Goal: Information Seeking & Learning: Check status

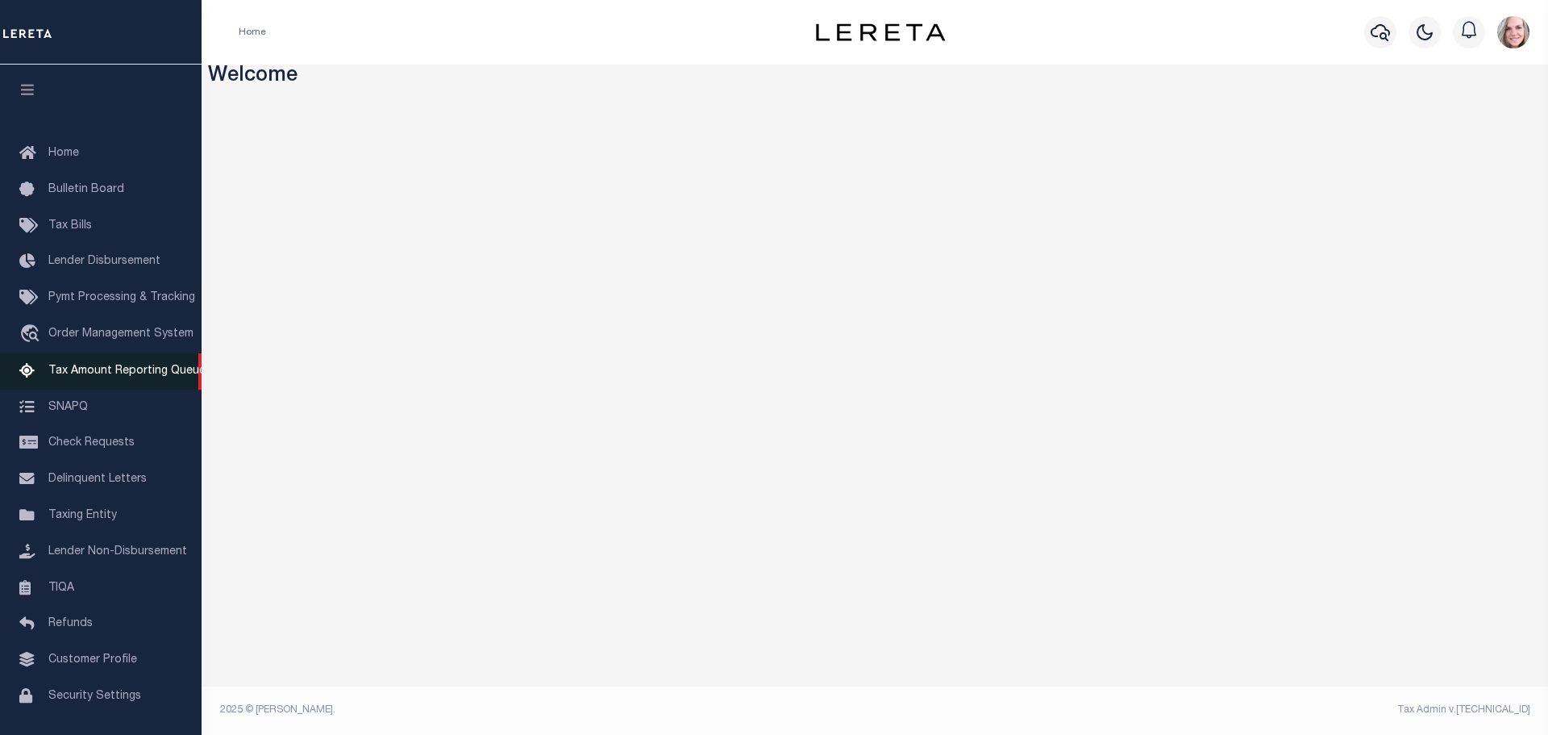
click at [135, 370] on span "Tax Amount Reporting Queue" at bounding box center [126, 370] width 157 height 11
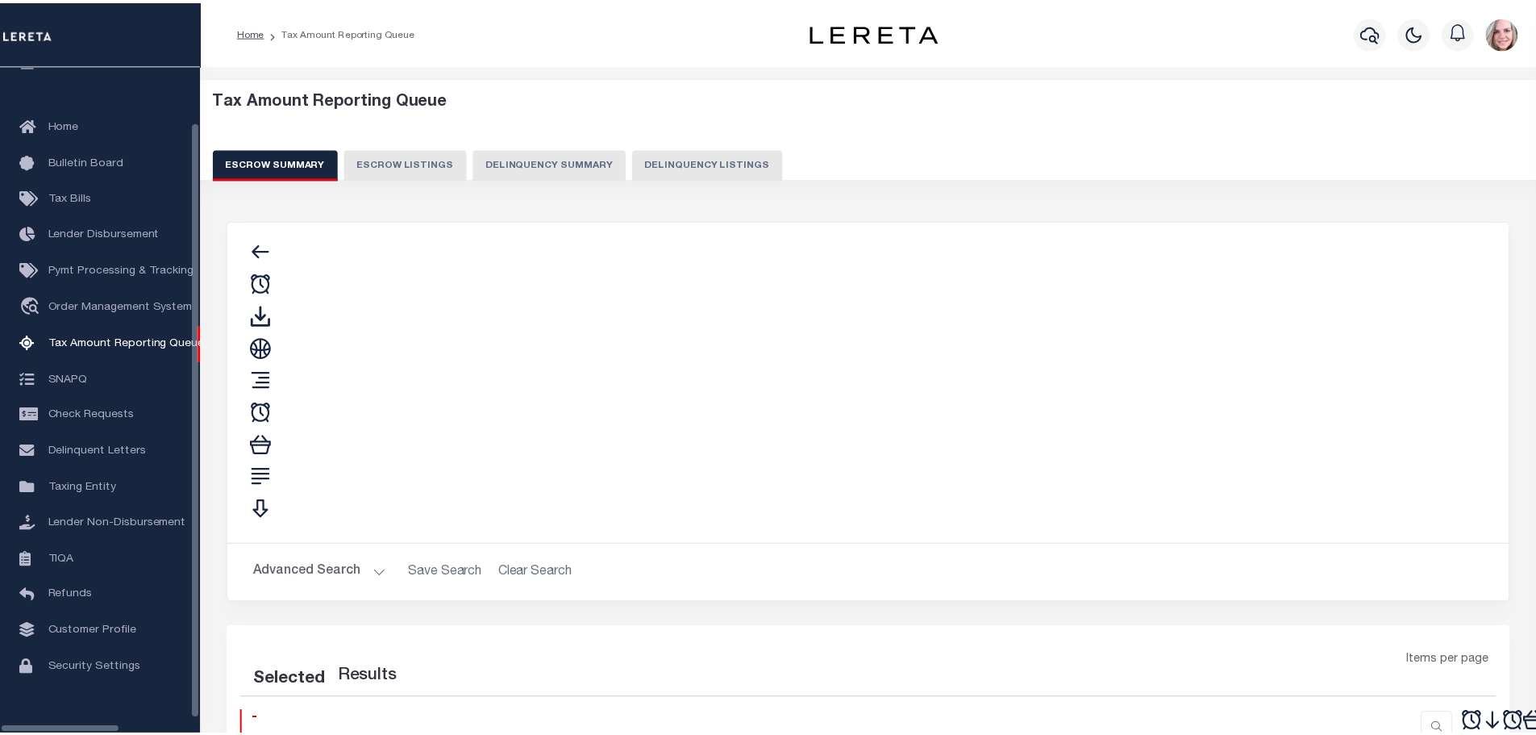
scroll to position [51, 0]
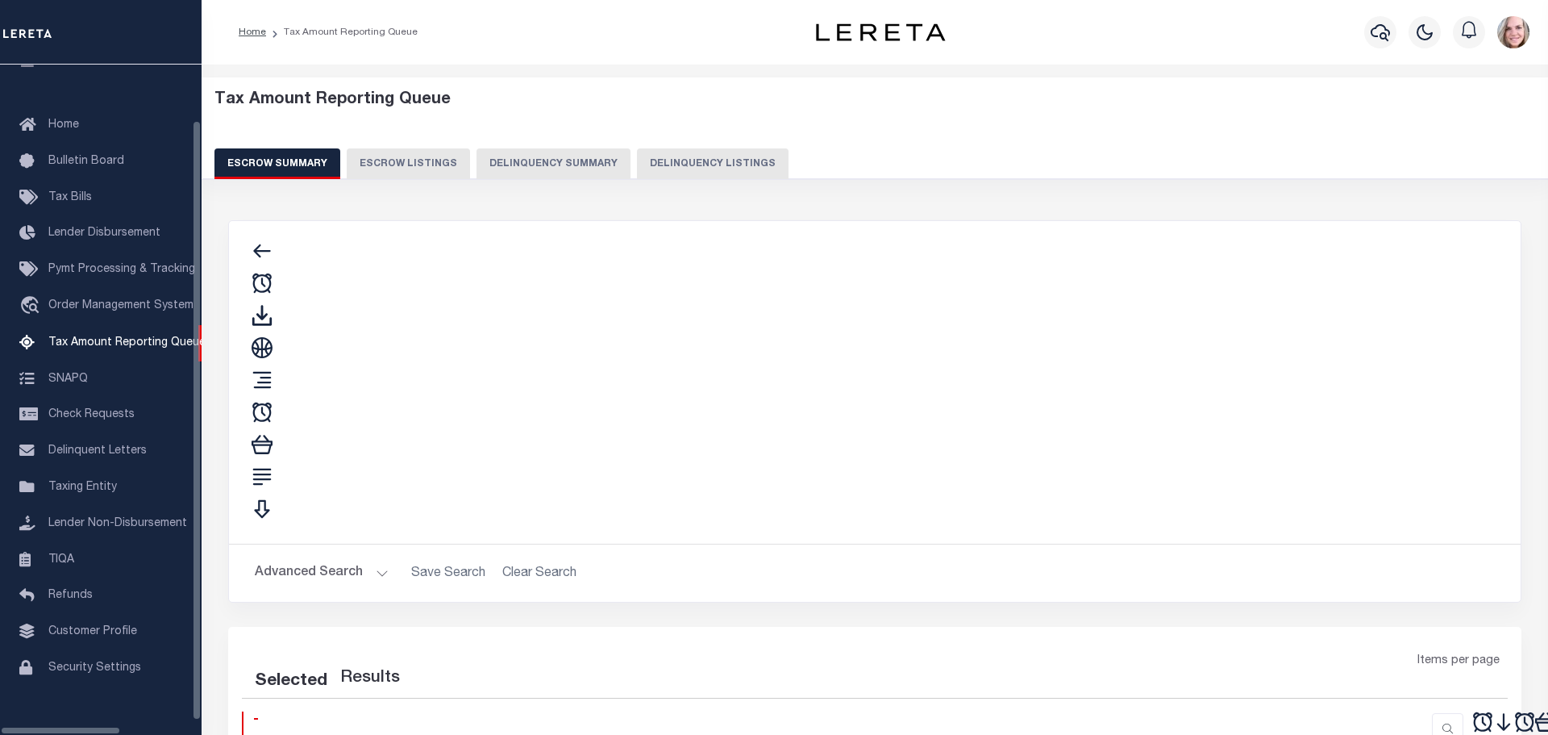
select select "100"
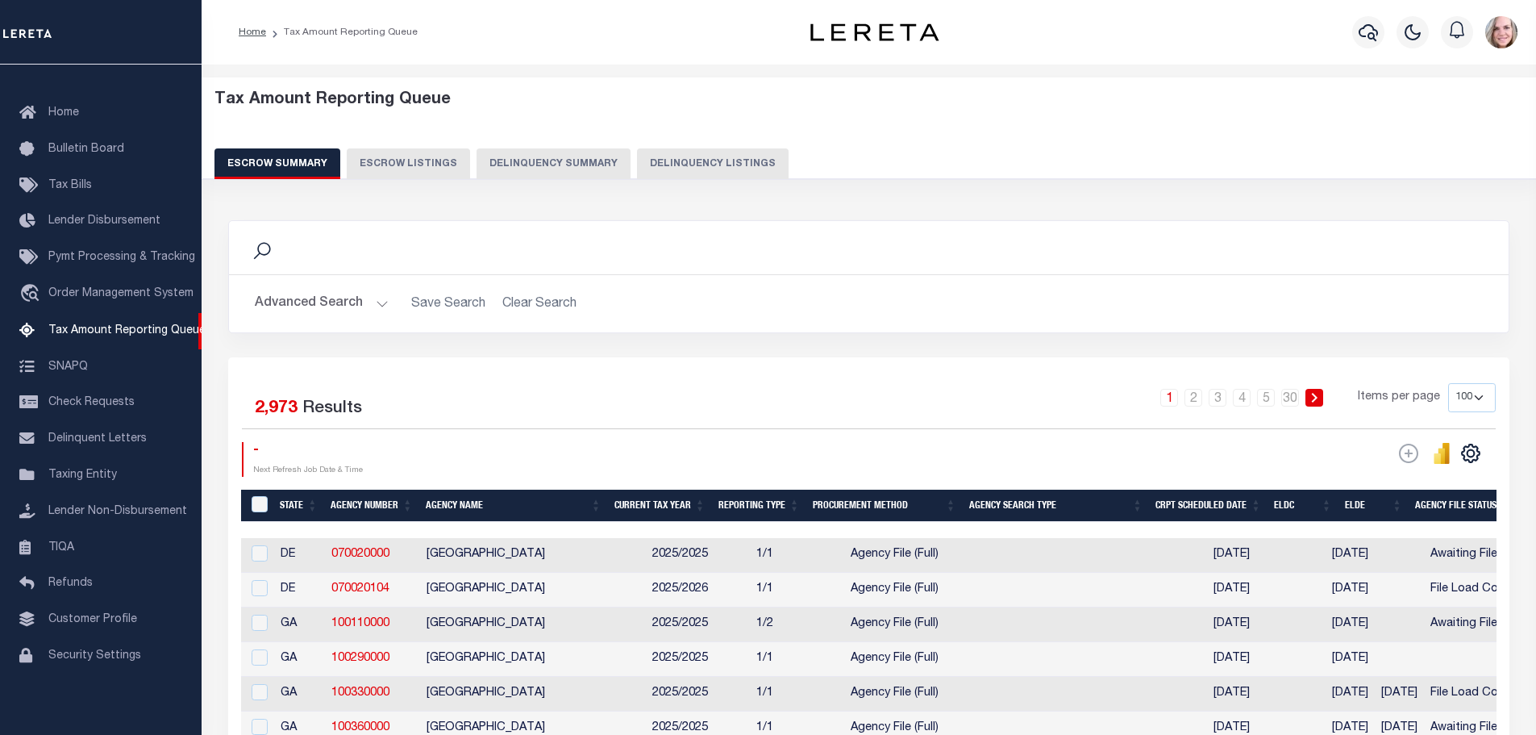
click at [550, 160] on button "Delinquency Summary" at bounding box center [554, 163] width 154 height 31
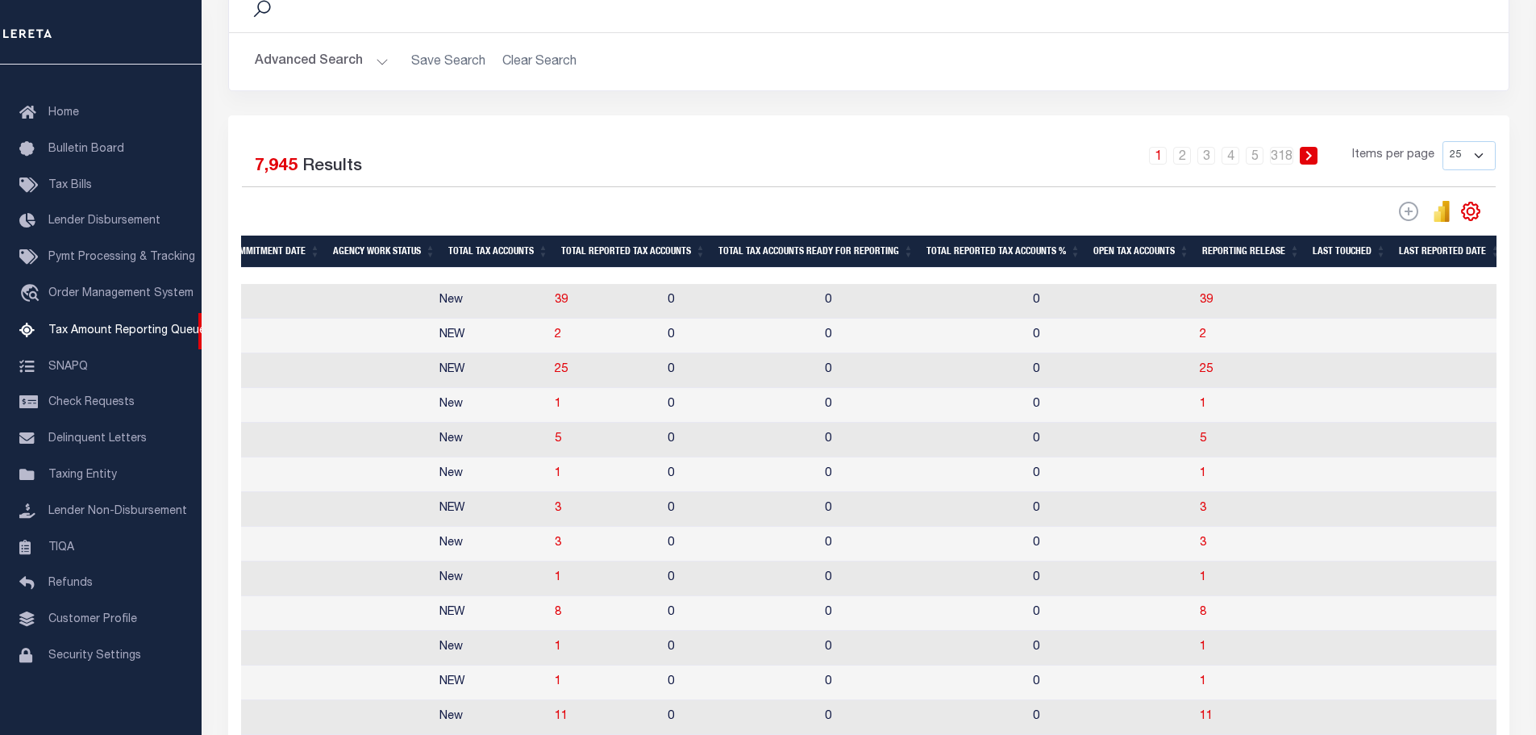
scroll to position [0, 756]
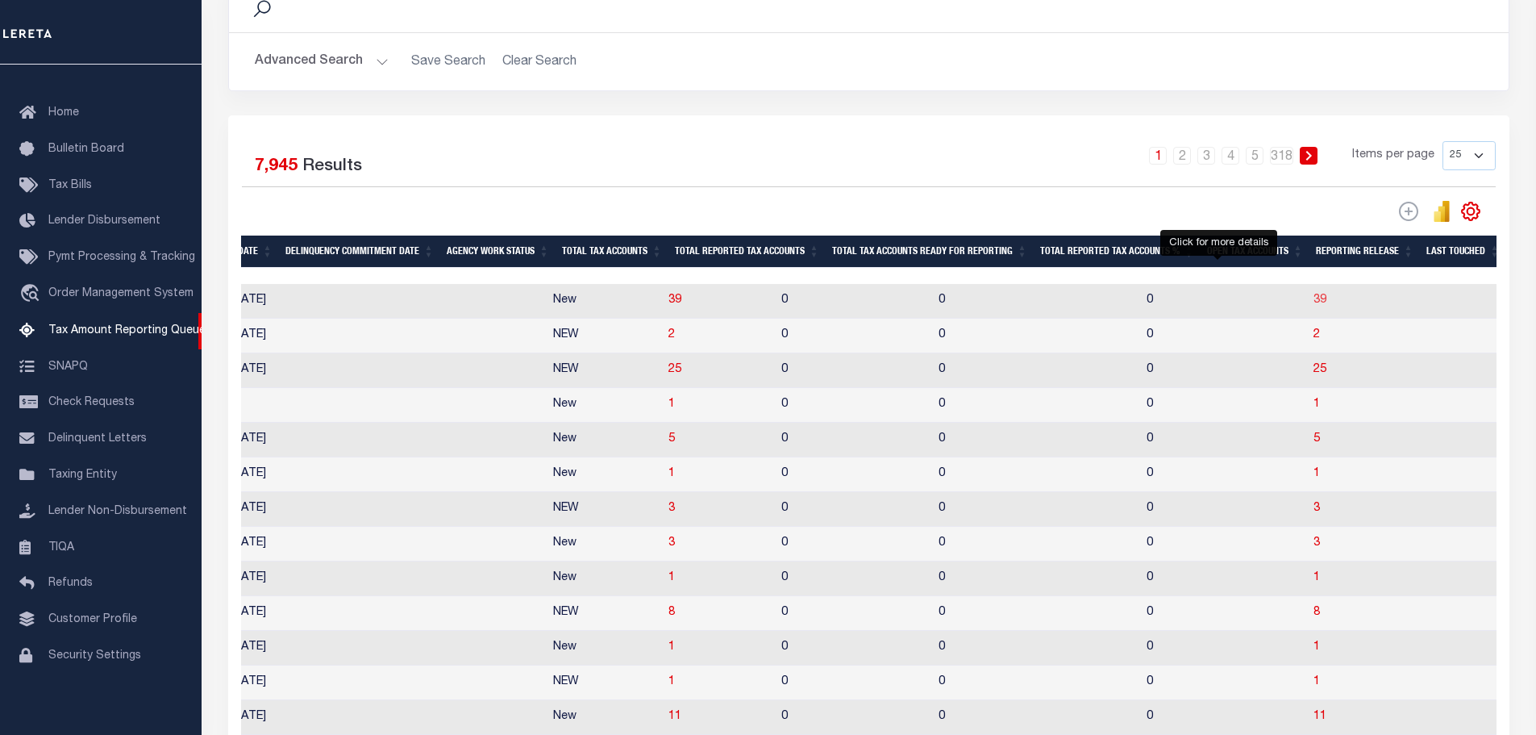
click at [1314, 302] on span "39" at bounding box center [1320, 299] width 13 height 11
select select "100"
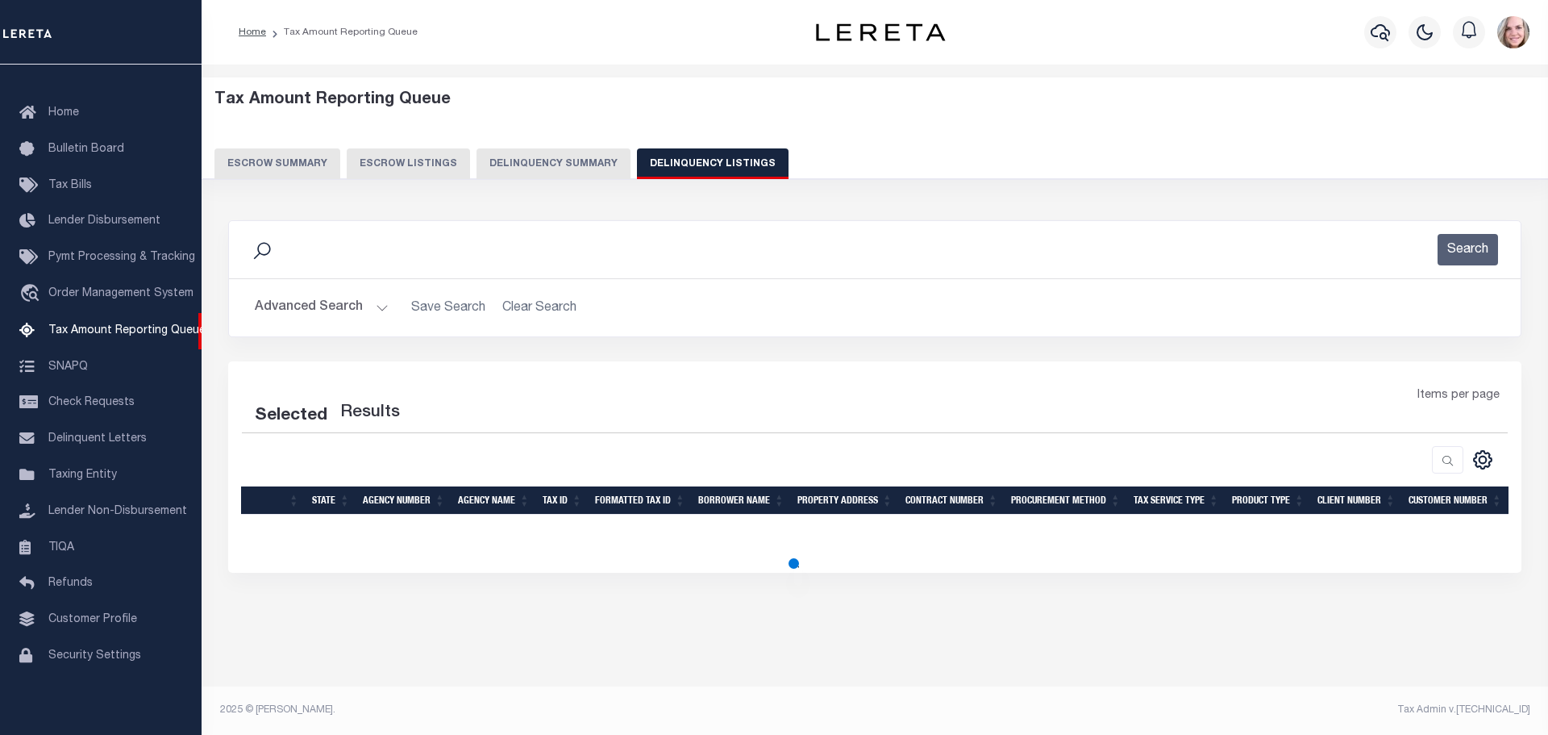
select select "100"
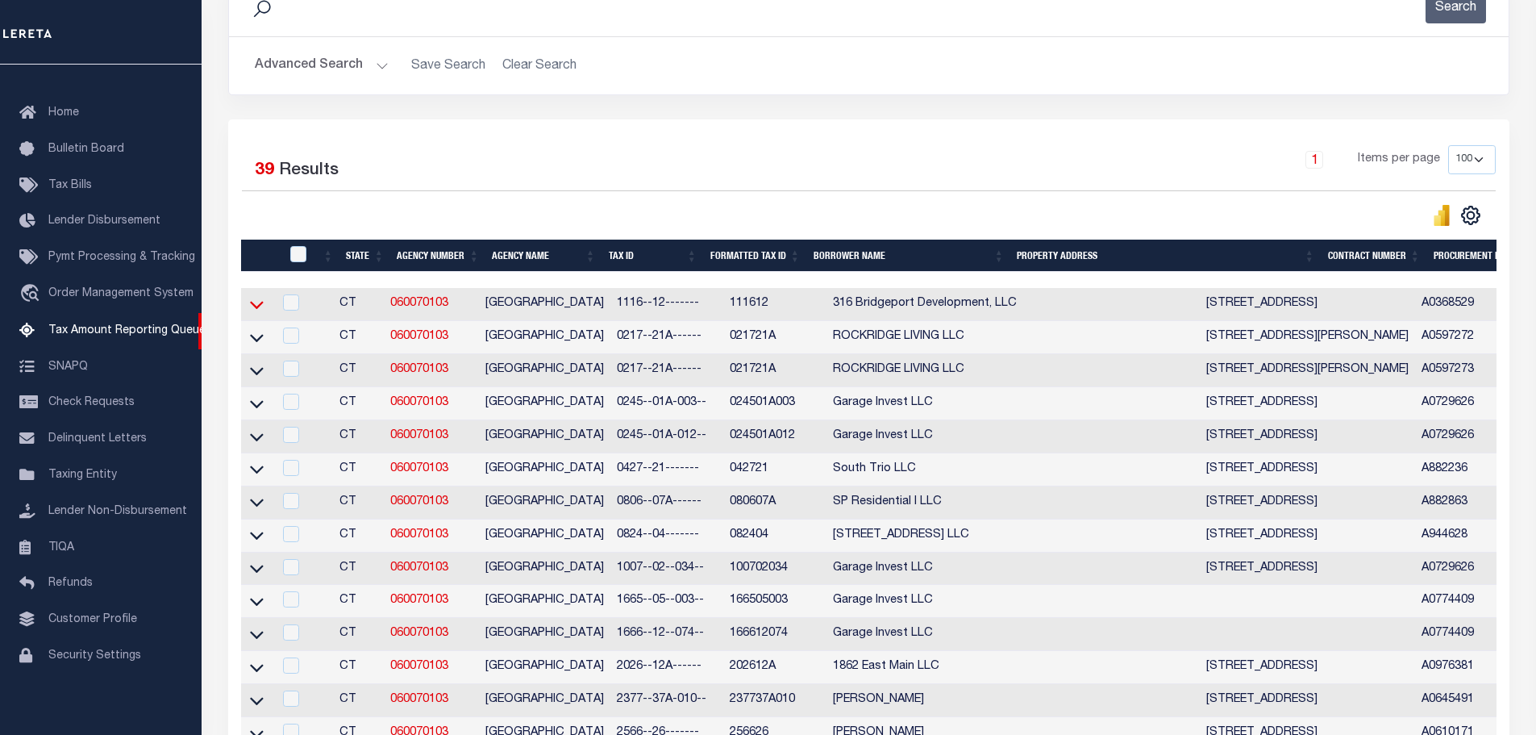
click at [262, 309] on icon at bounding box center [257, 304] width 14 height 17
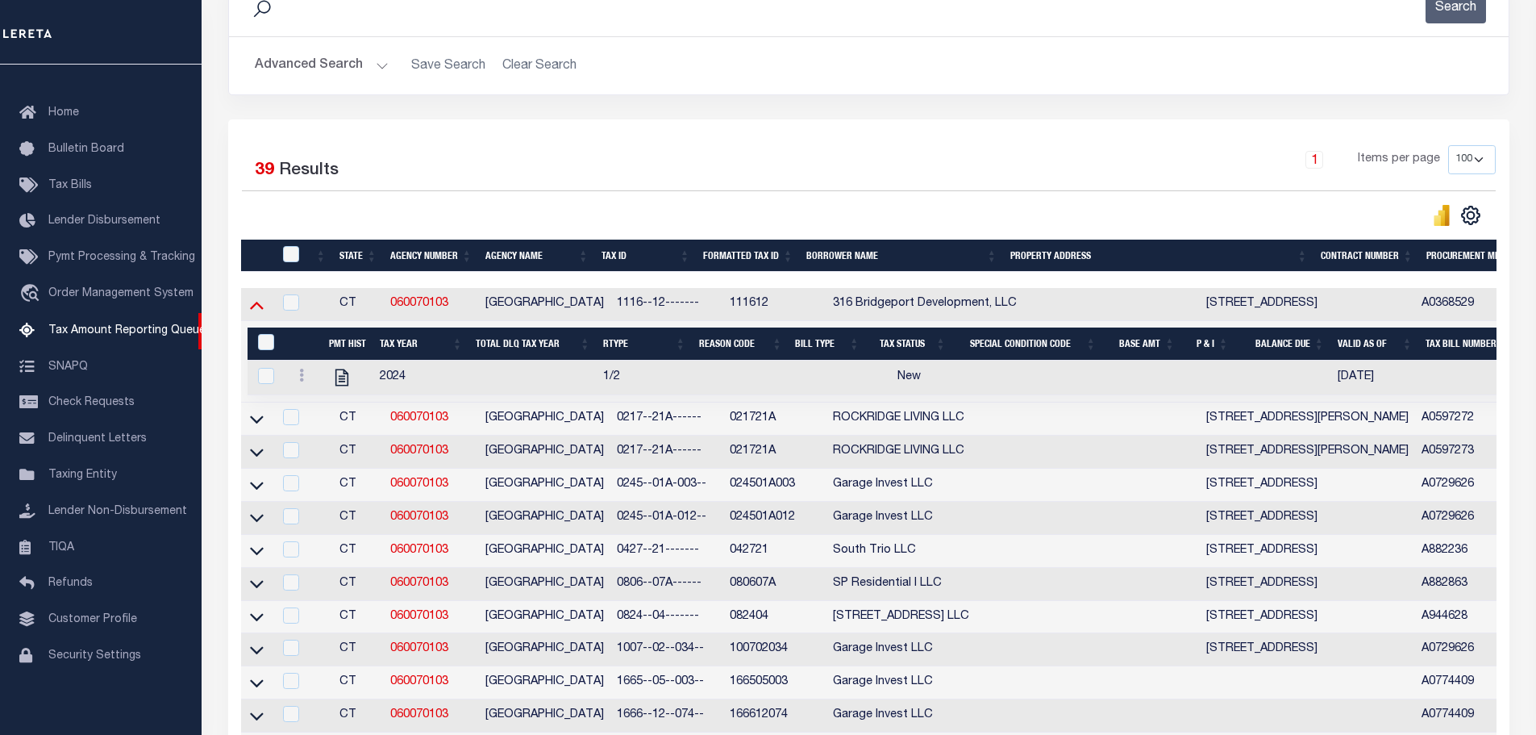
click at [251, 310] on icon at bounding box center [257, 304] width 14 height 17
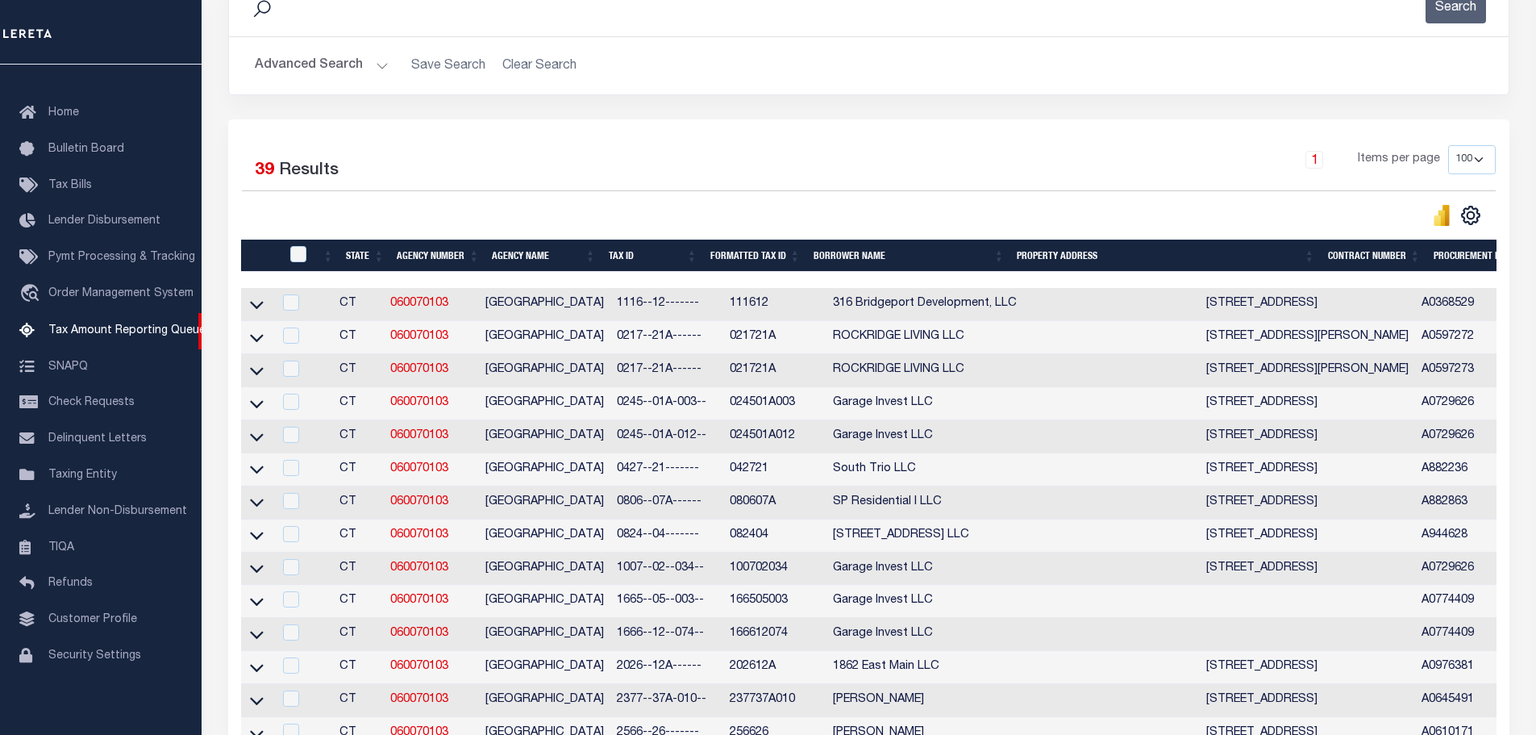
click at [319, 62] on button "Advanced Search" at bounding box center [322, 65] width 134 height 31
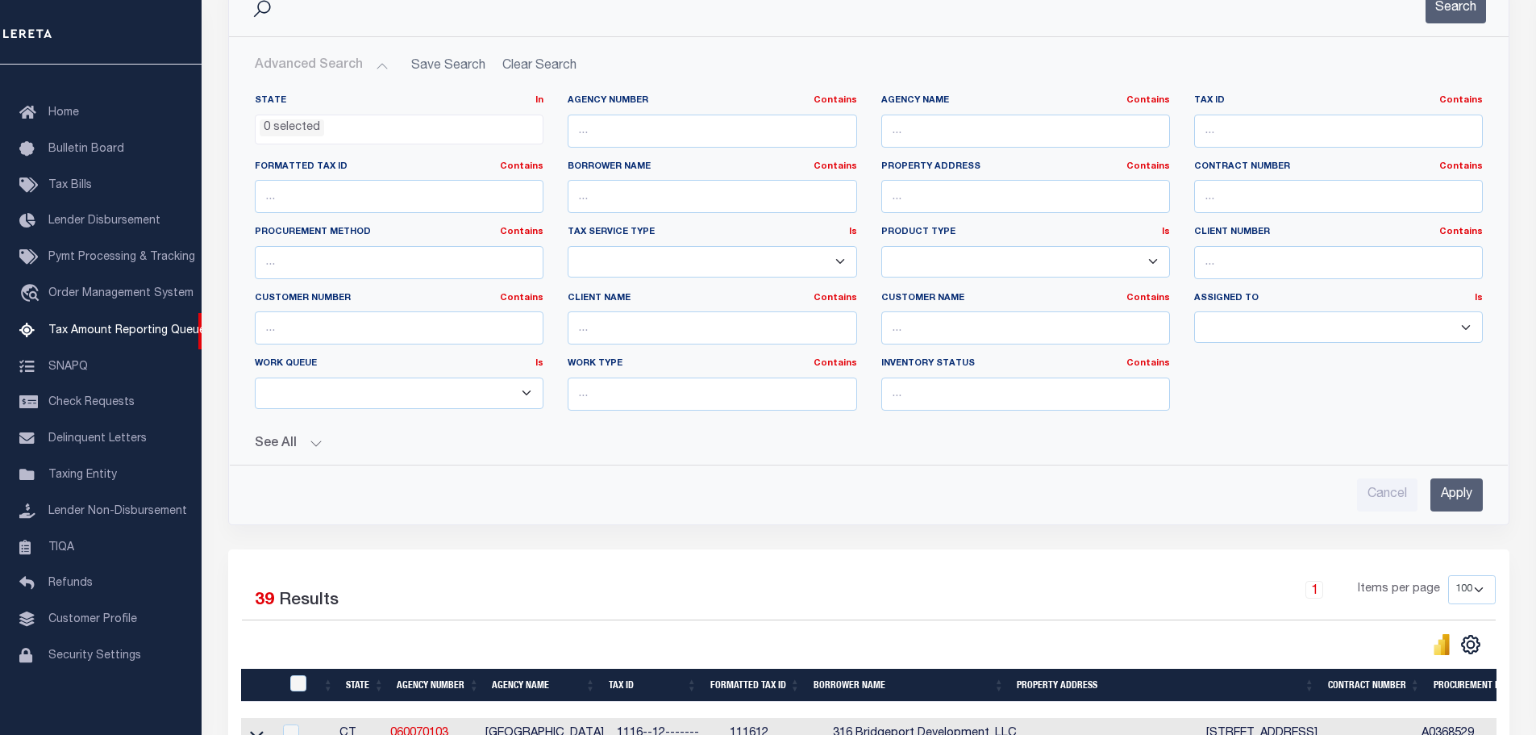
click at [312, 448] on button "See All" at bounding box center [869, 443] width 1228 height 15
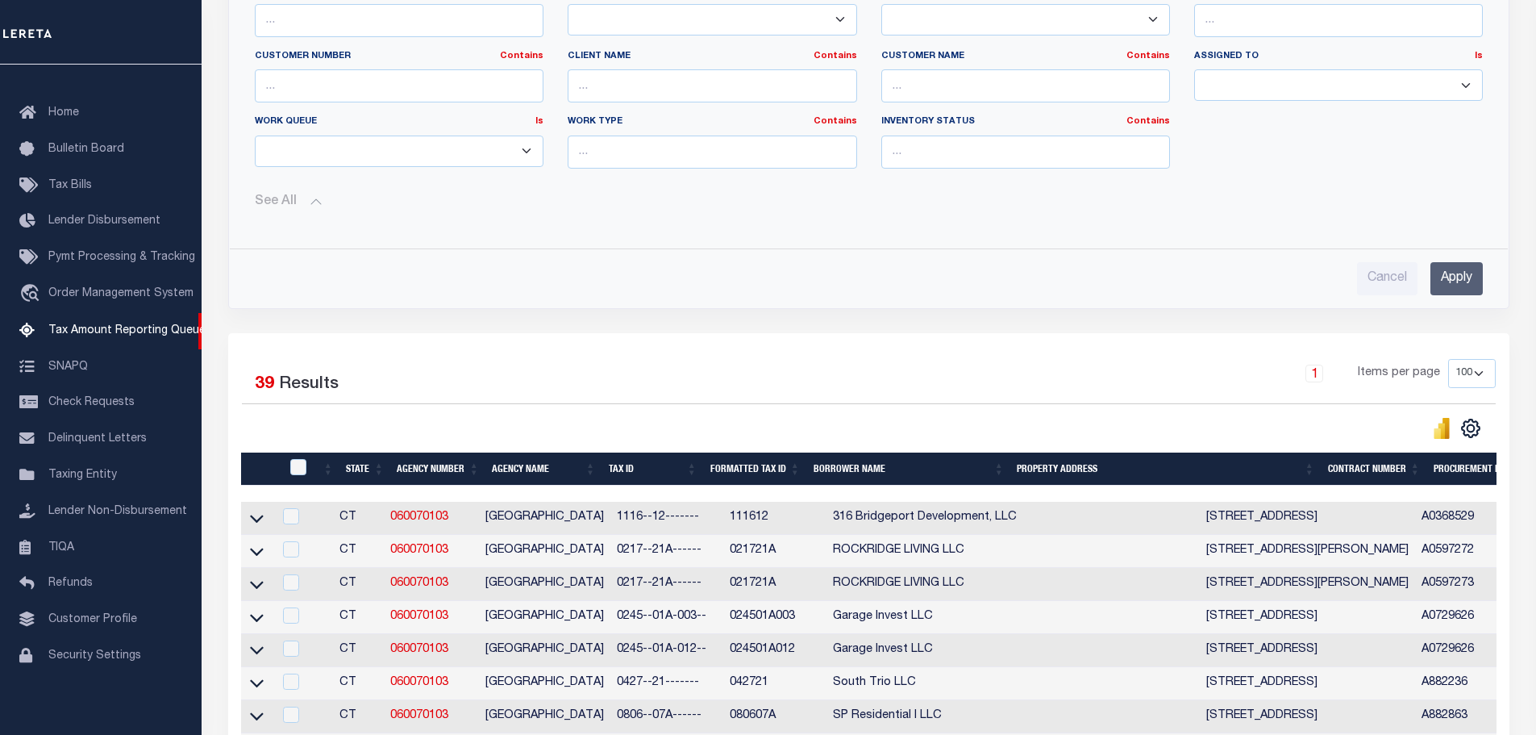
click at [300, 190] on div "See All" at bounding box center [869, 208] width 1228 height 54
click at [297, 204] on button "See All" at bounding box center [869, 201] width 1228 height 15
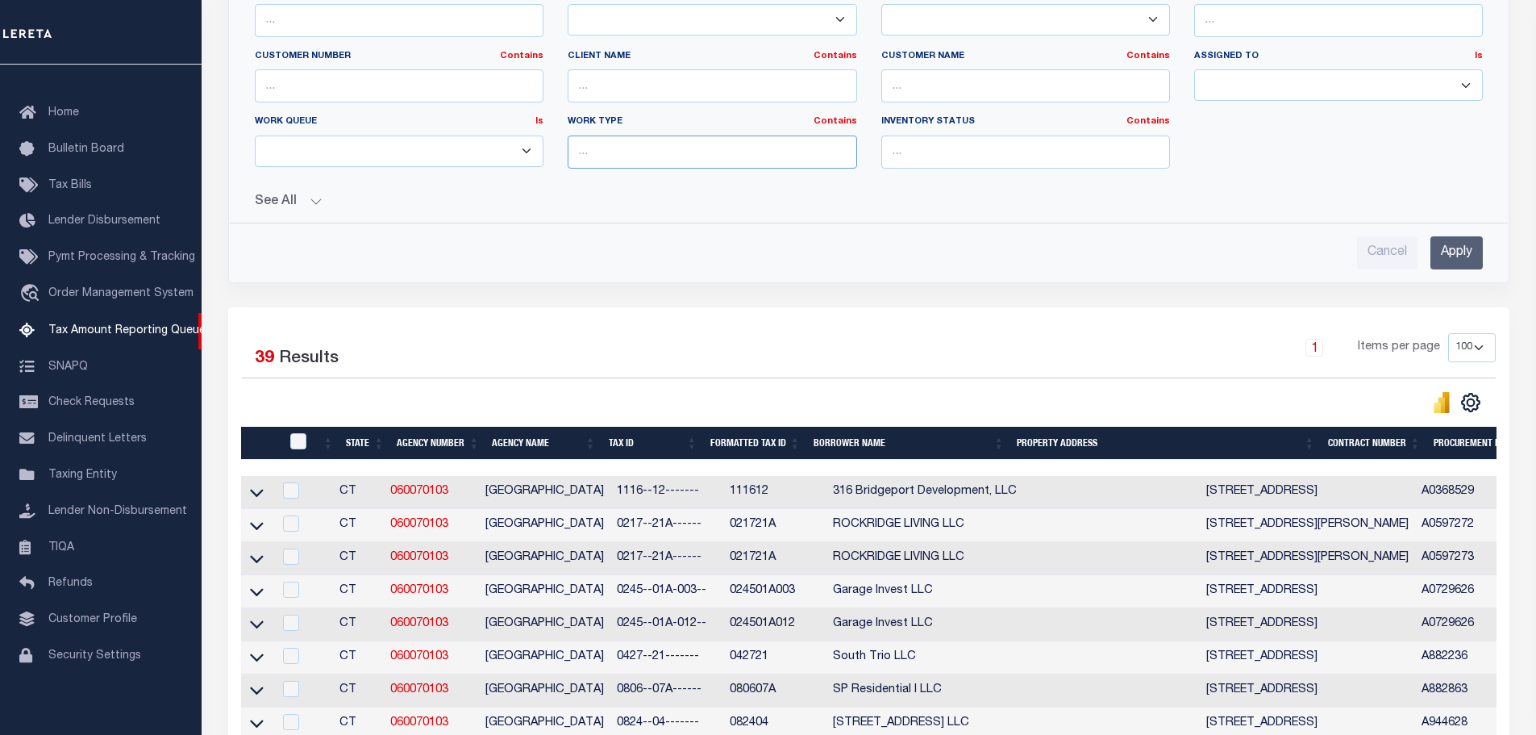
click at [598, 149] on input "text" at bounding box center [712, 151] width 289 height 33
click at [456, 150] on select "--ALL-- Delinquent Escrow" at bounding box center [399, 150] width 289 height 31
select select "DEL"
click at [255, 135] on select "--ALL-- Delinquent Escrow" at bounding box center [399, 150] width 289 height 31
click at [1443, 259] on input "Apply" at bounding box center [1457, 252] width 52 height 33
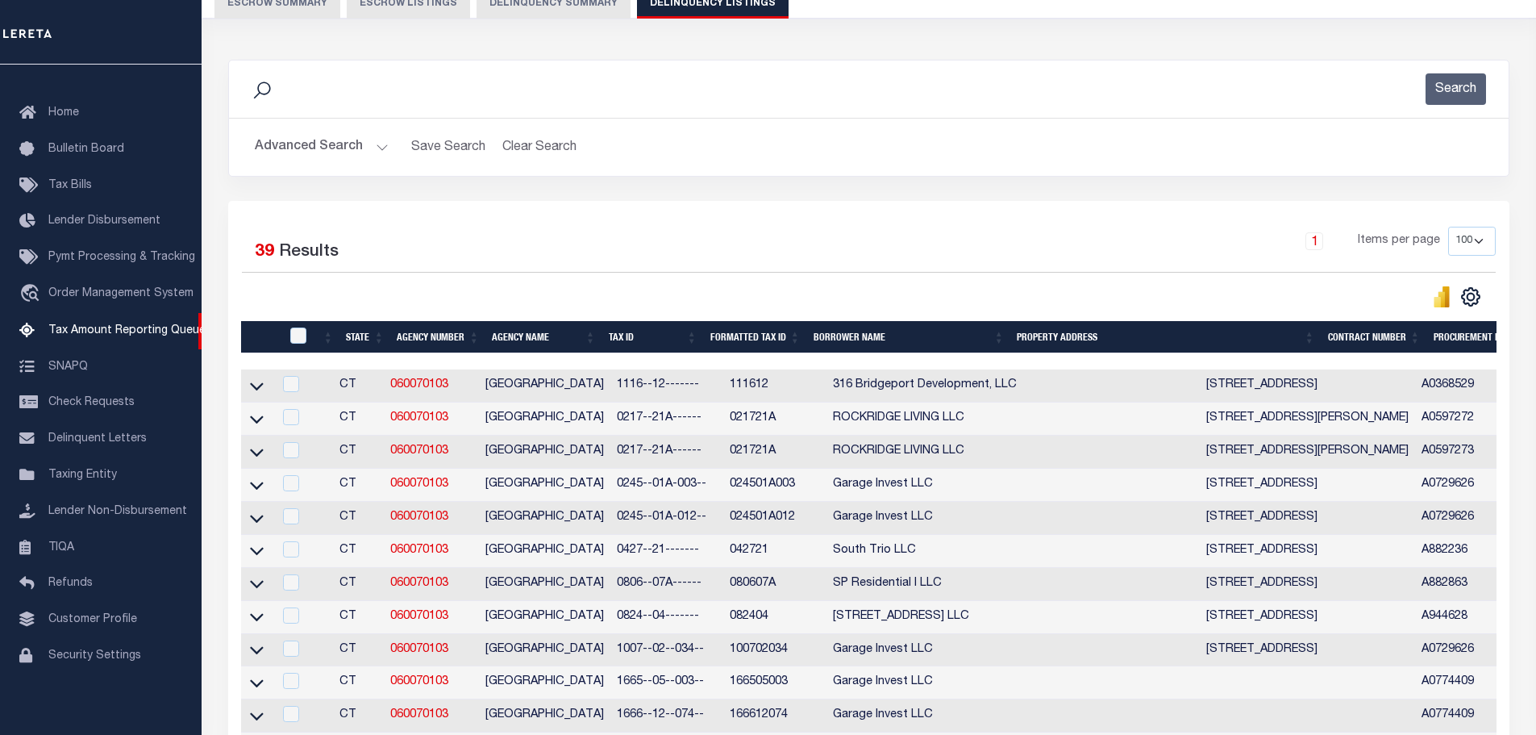
click at [290, 152] on button "Advanced Search" at bounding box center [322, 146] width 134 height 31
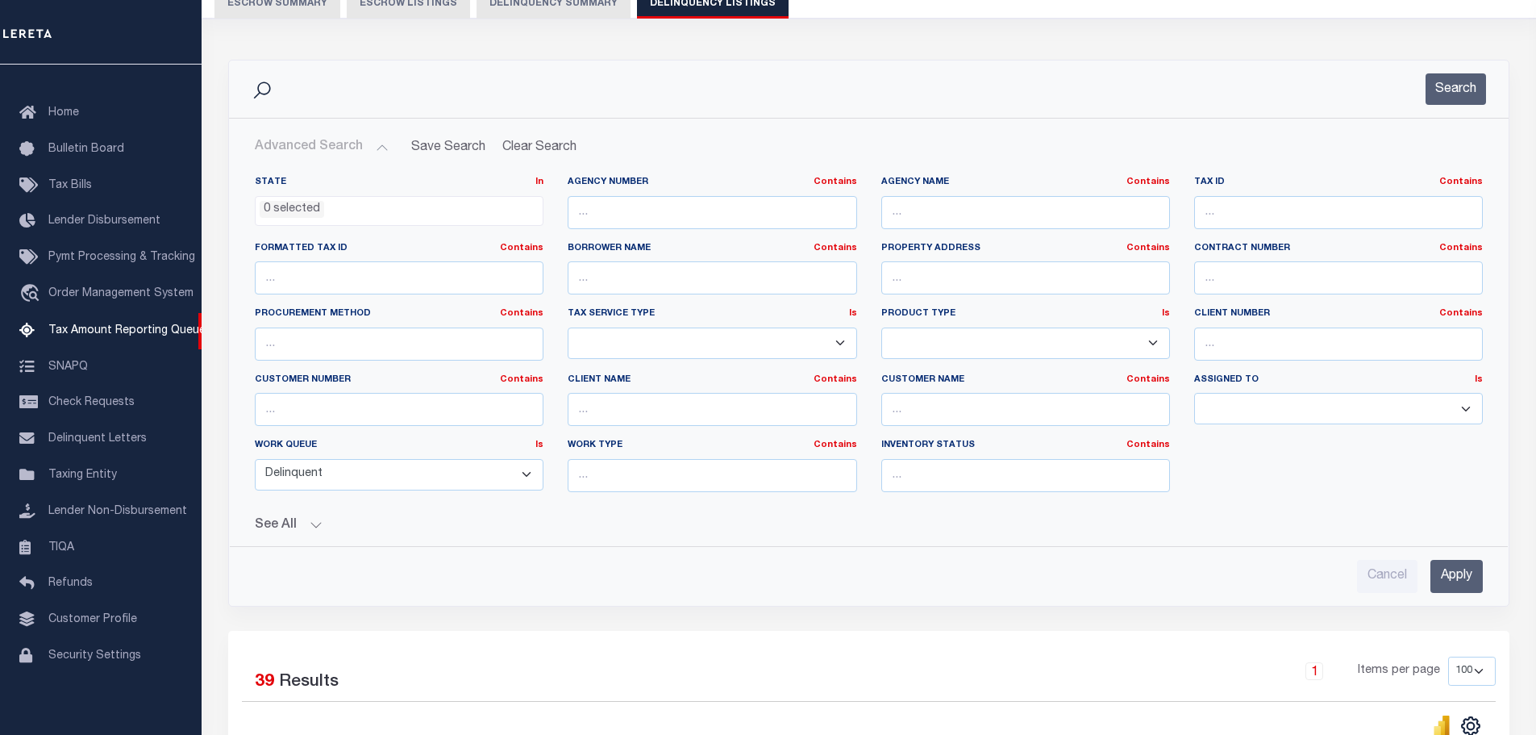
click at [276, 518] on button "See All" at bounding box center [869, 525] width 1228 height 15
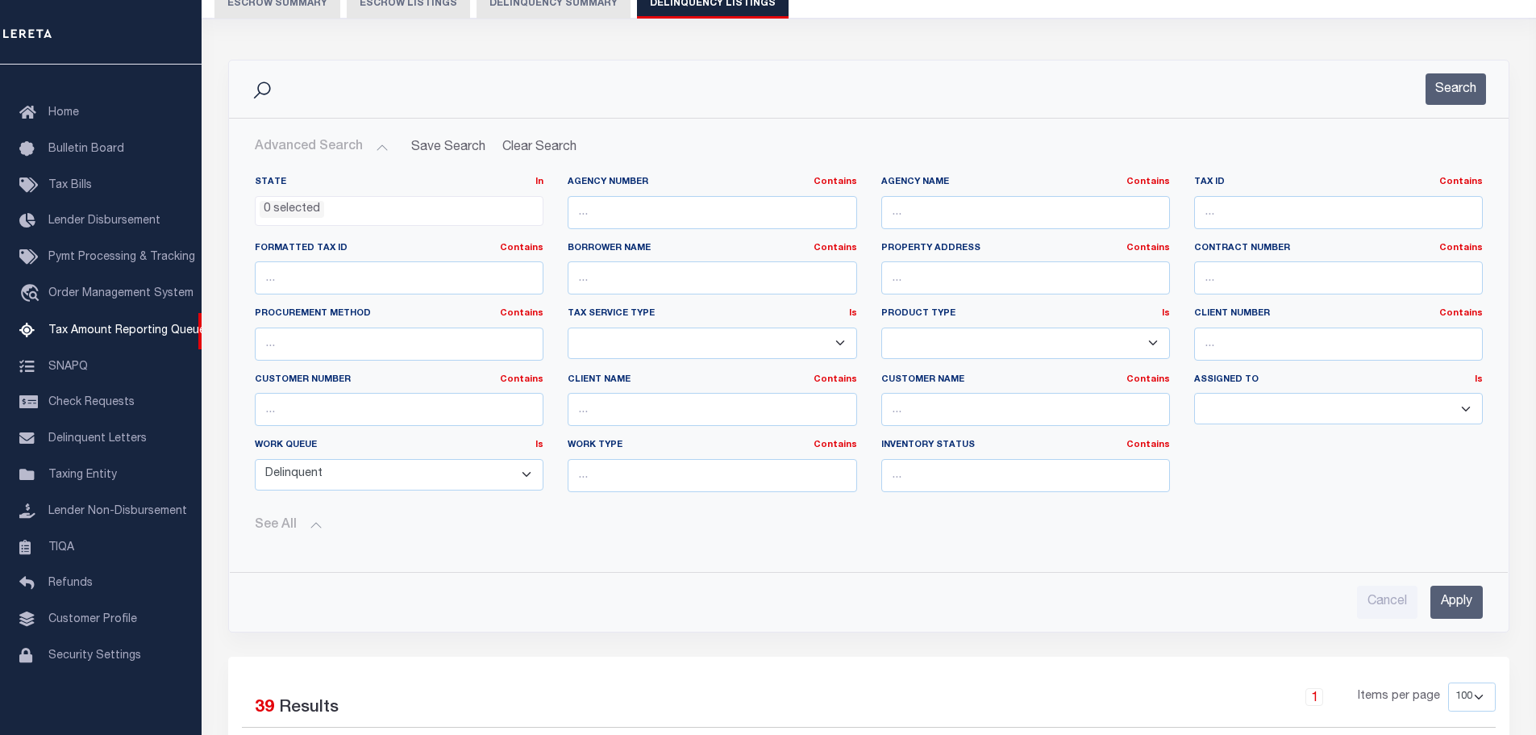
click at [277, 519] on button "See All" at bounding box center [869, 525] width 1228 height 15
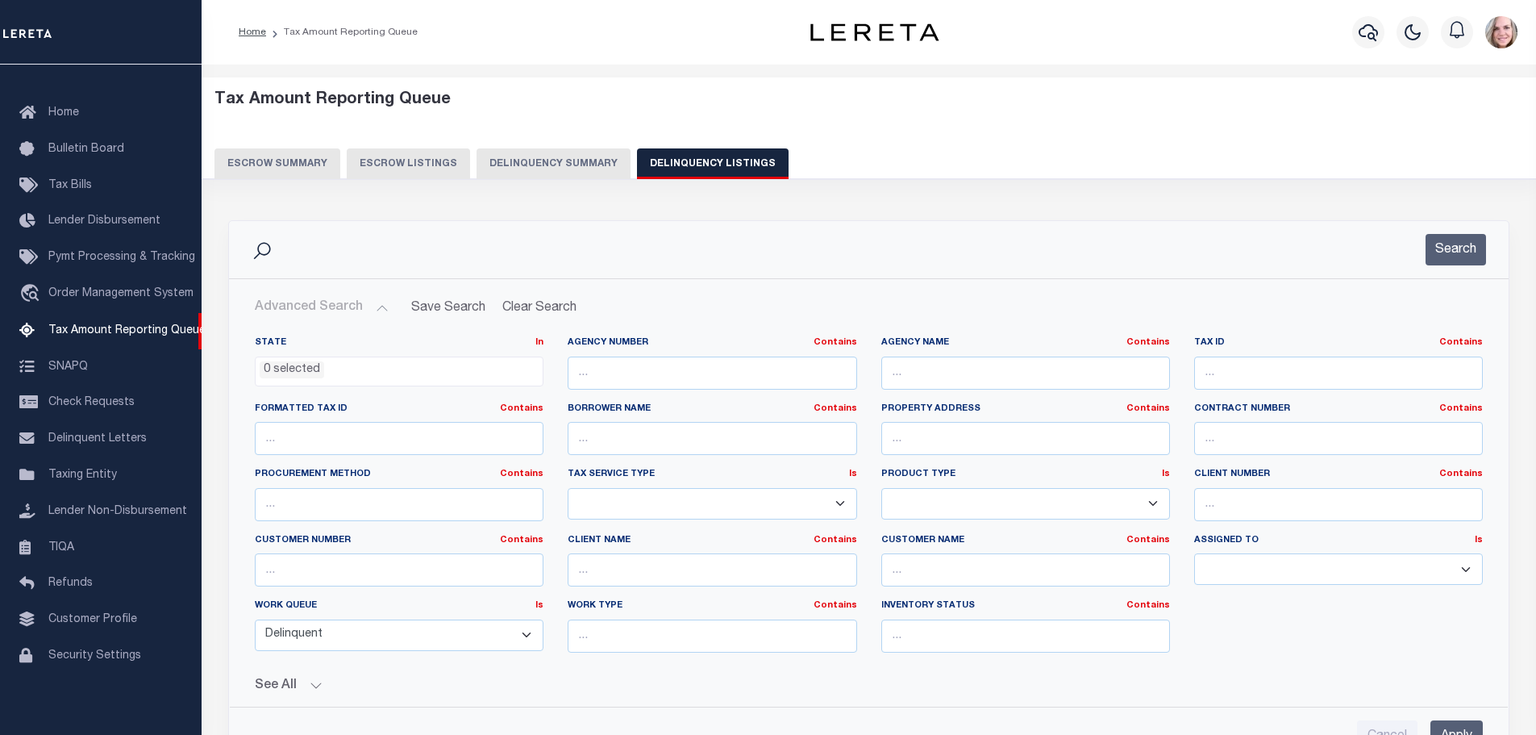
click at [573, 161] on button "Delinquency Summary" at bounding box center [554, 163] width 154 height 31
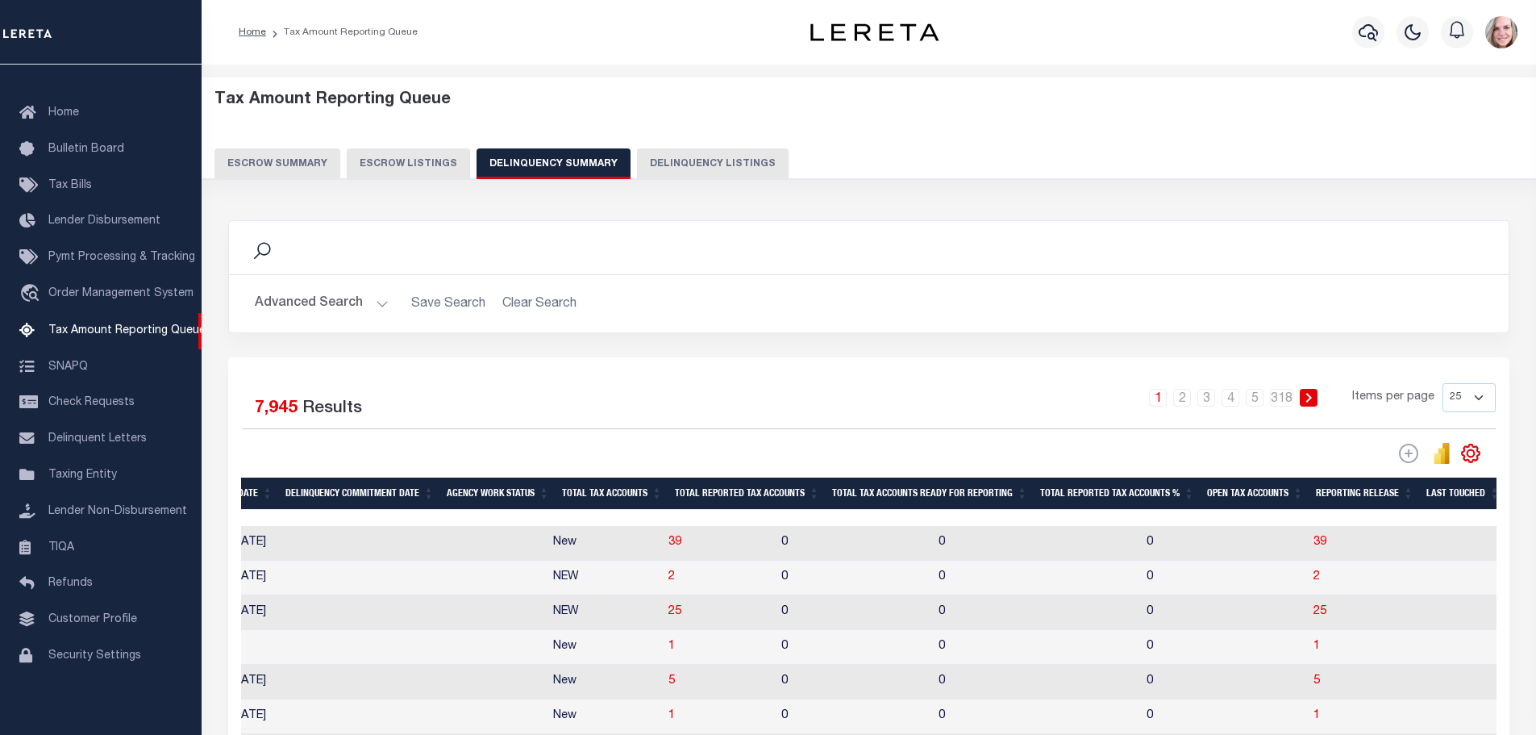
click at [316, 311] on button "Advanced Search" at bounding box center [322, 303] width 134 height 31
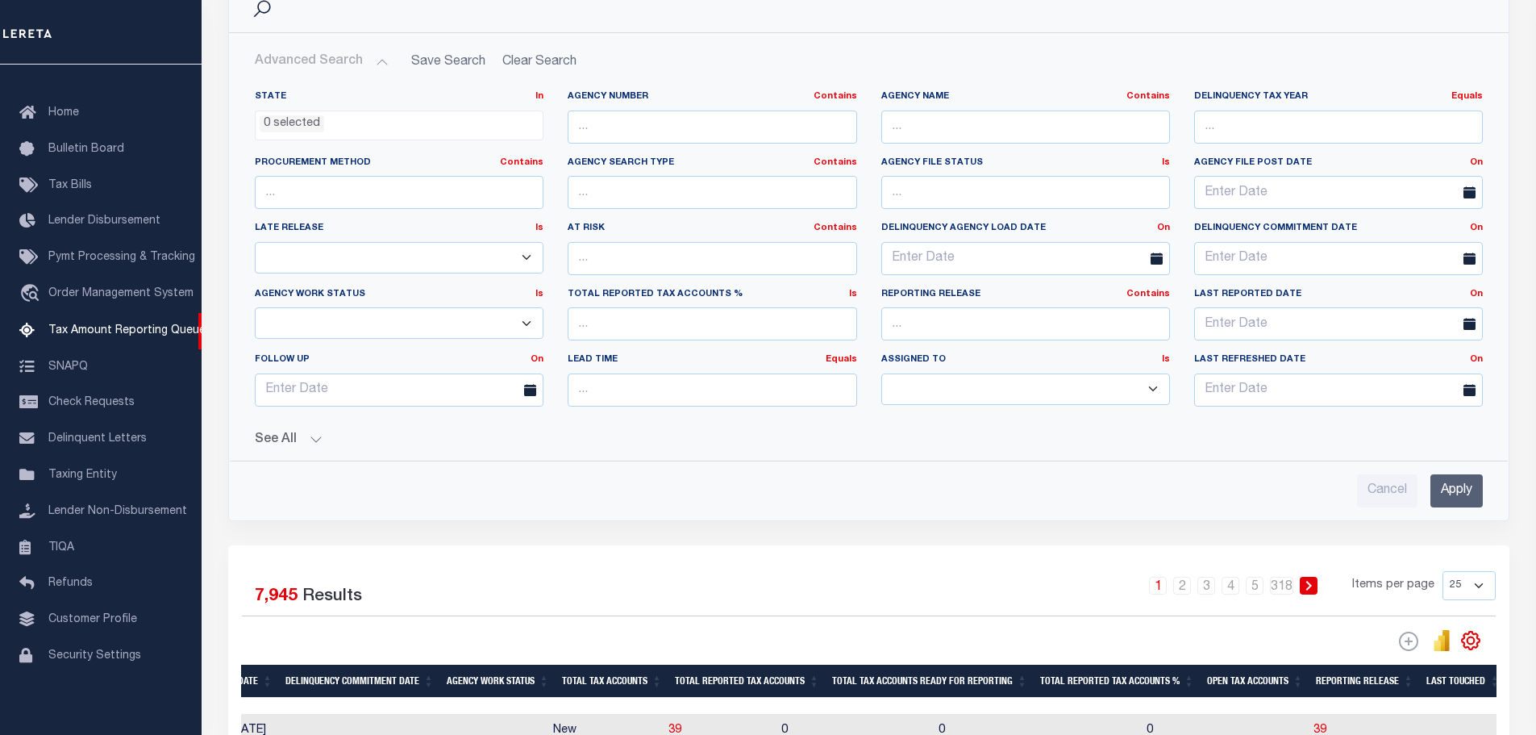
click at [286, 457] on div "State In In AK AL AR AZ CA CO CT DC DE FL GA GU HI IA ID IL IN KS [GEOGRAPHIC_D…" at bounding box center [869, 292] width 1254 height 430
click at [300, 442] on button "See All" at bounding box center [869, 439] width 1228 height 15
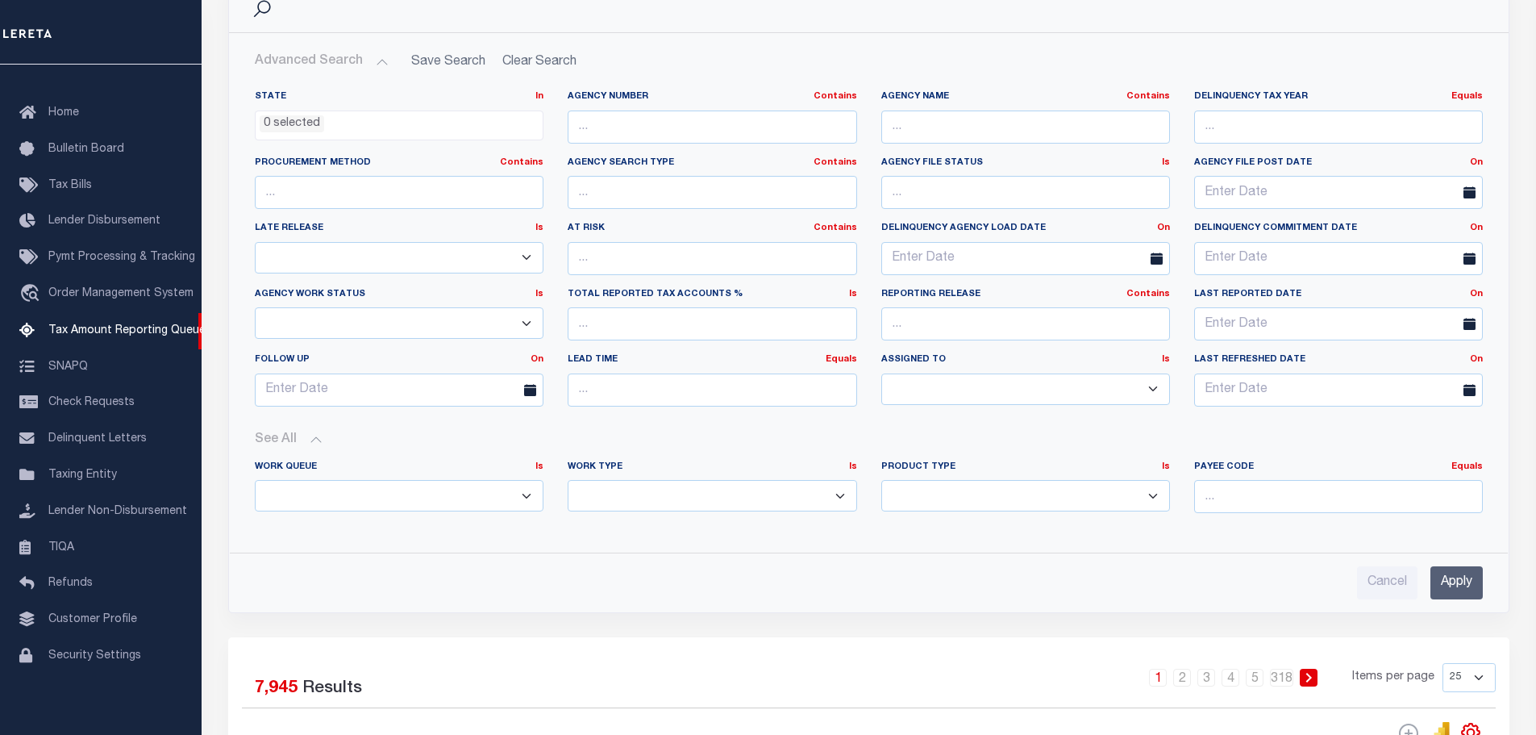
click at [598, 494] on select "Annual Delinquency Back Search Payment Status Check DTRACK" at bounding box center [712, 495] width 289 height 31
select select "AnnualDelinquency"
click at [568, 480] on select "Annual Delinquency Back Search Payment Status Check DTRACK" at bounding box center [712, 495] width 289 height 31
click at [1473, 586] on input "Apply" at bounding box center [1457, 581] width 52 height 33
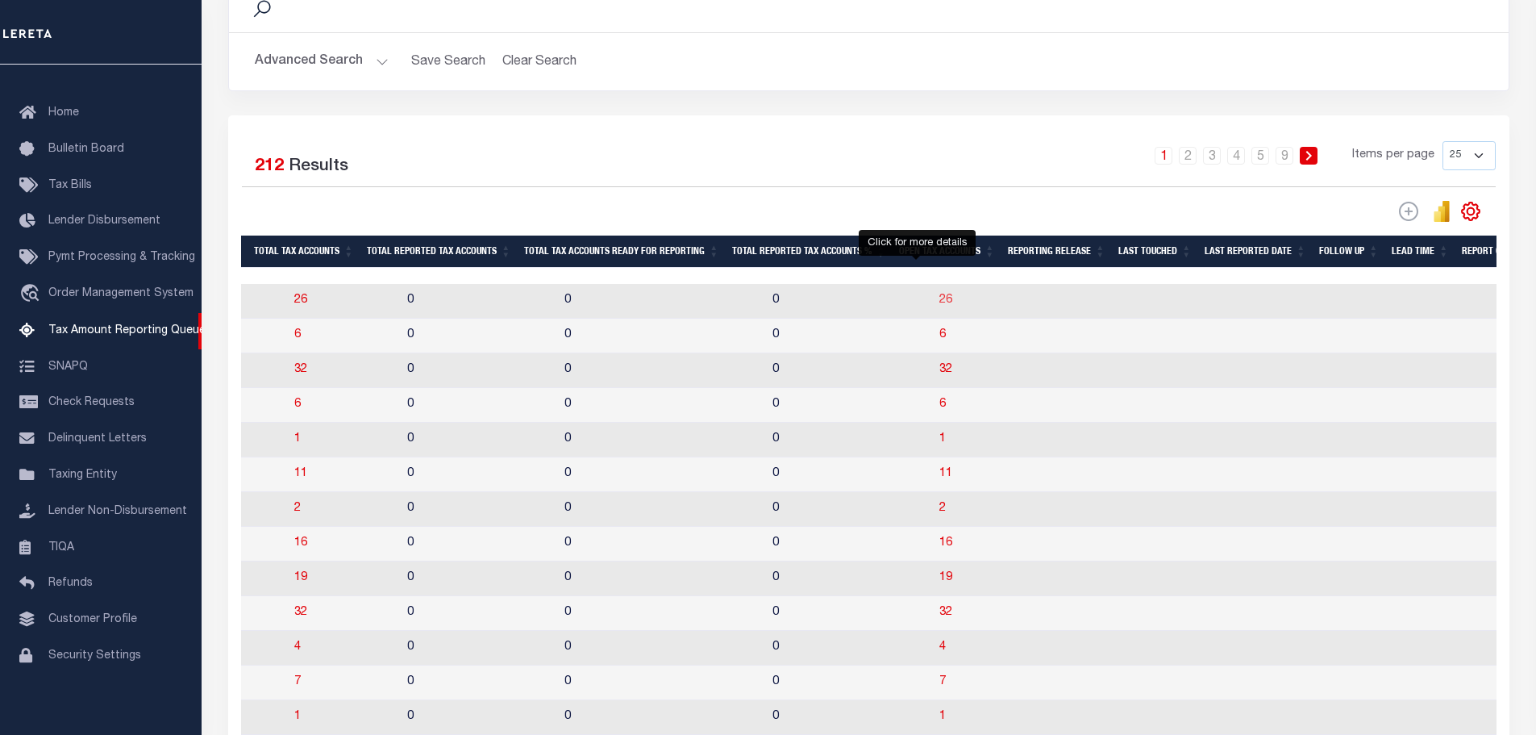
click at [940, 306] on span "26" at bounding box center [946, 299] width 13 height 11
select select "100"
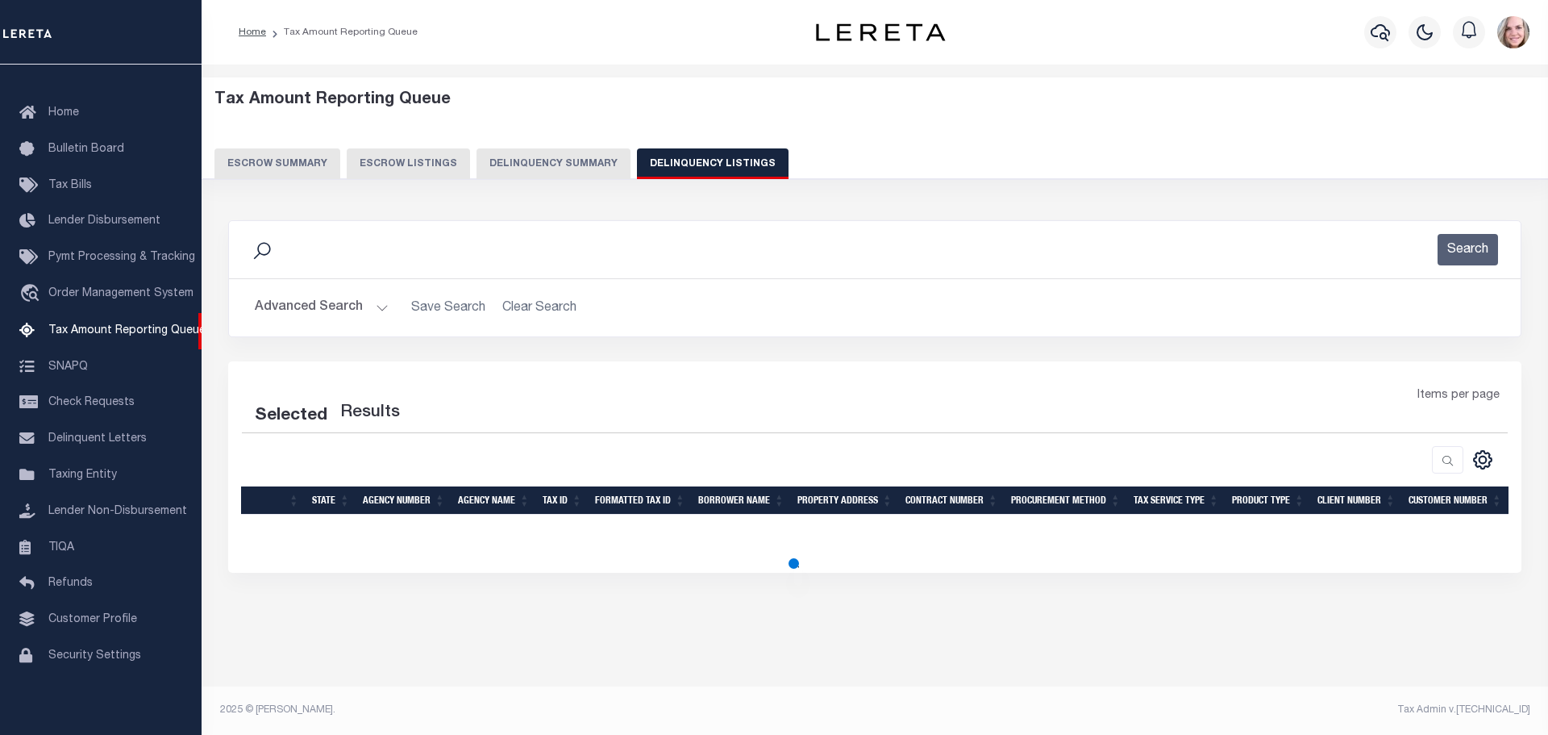
select select "100"
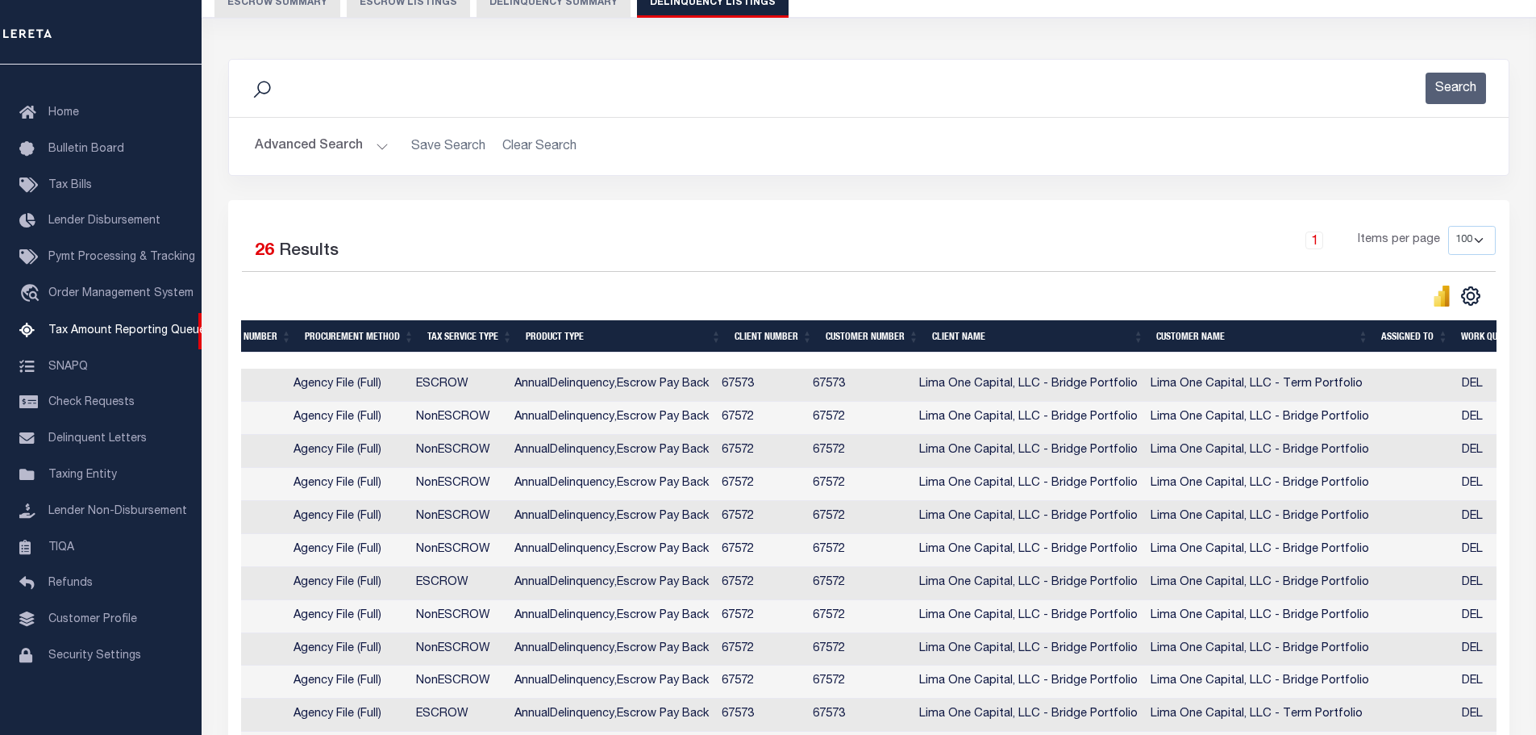
click at [812, 359] on div at bounding box center [382, 360] width 2736 height 16
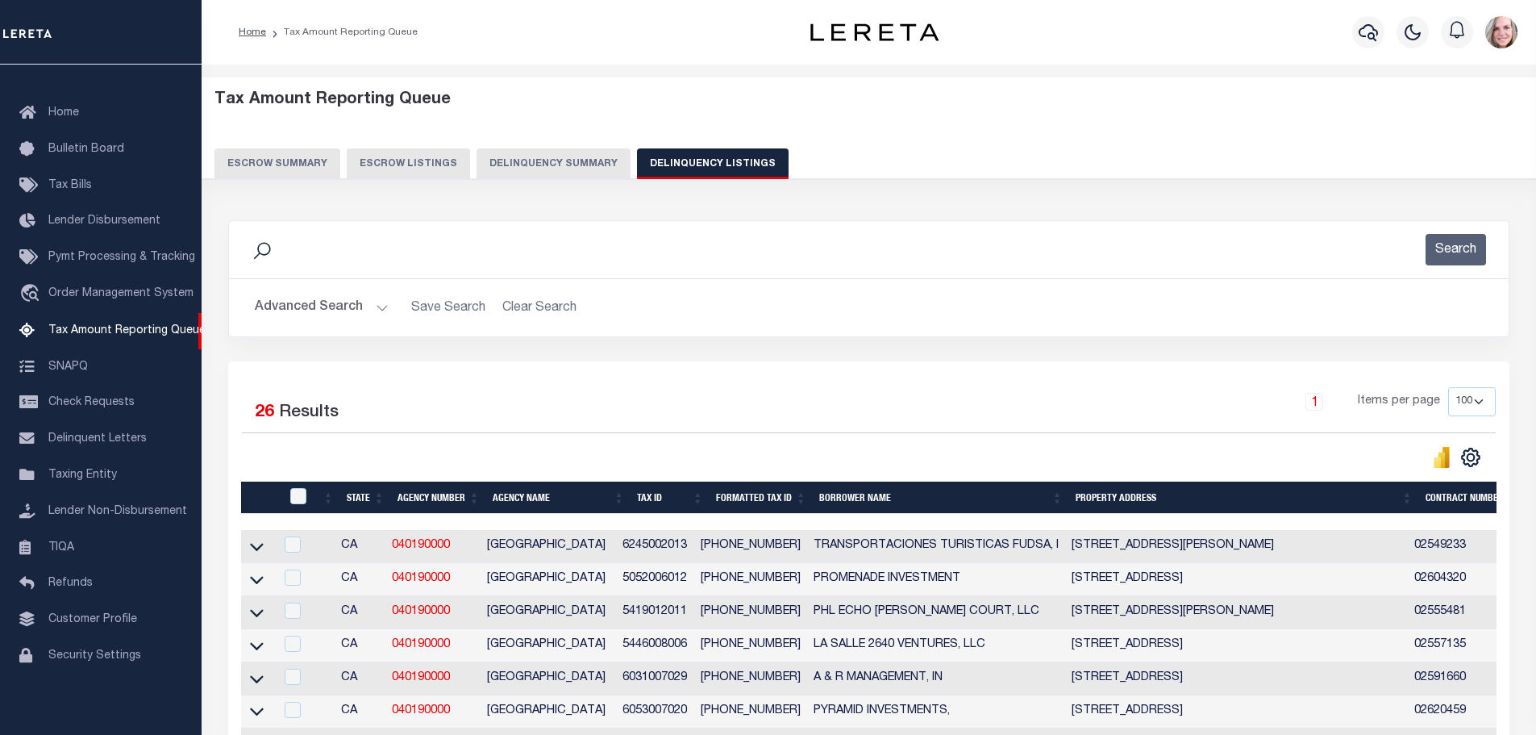
click at [553, 169] on button "Delinquency Summary" at bounding box center [554, 163] width 154 height 31
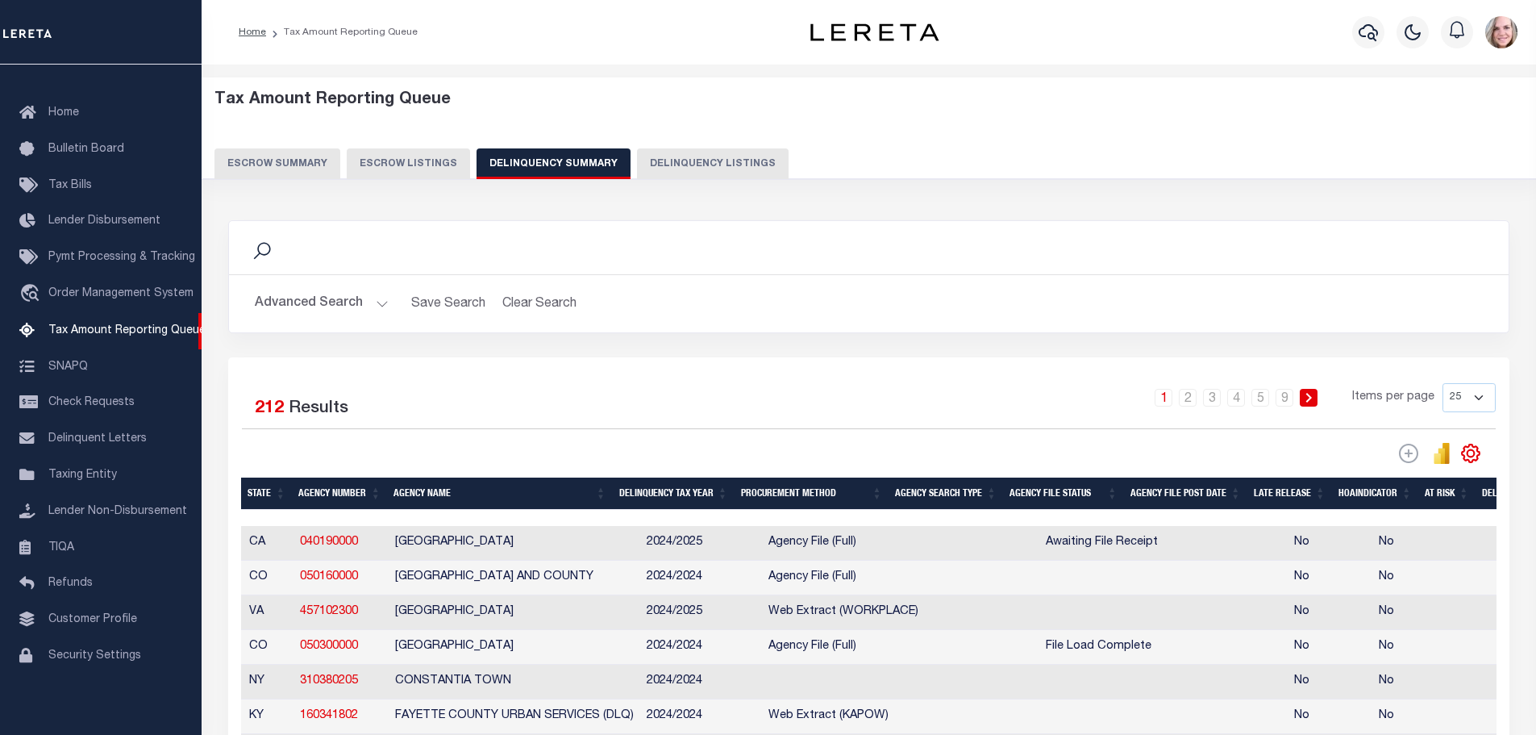
click at [259, 498] on th "State" at bounding box center [266, 493] width 51 height 33
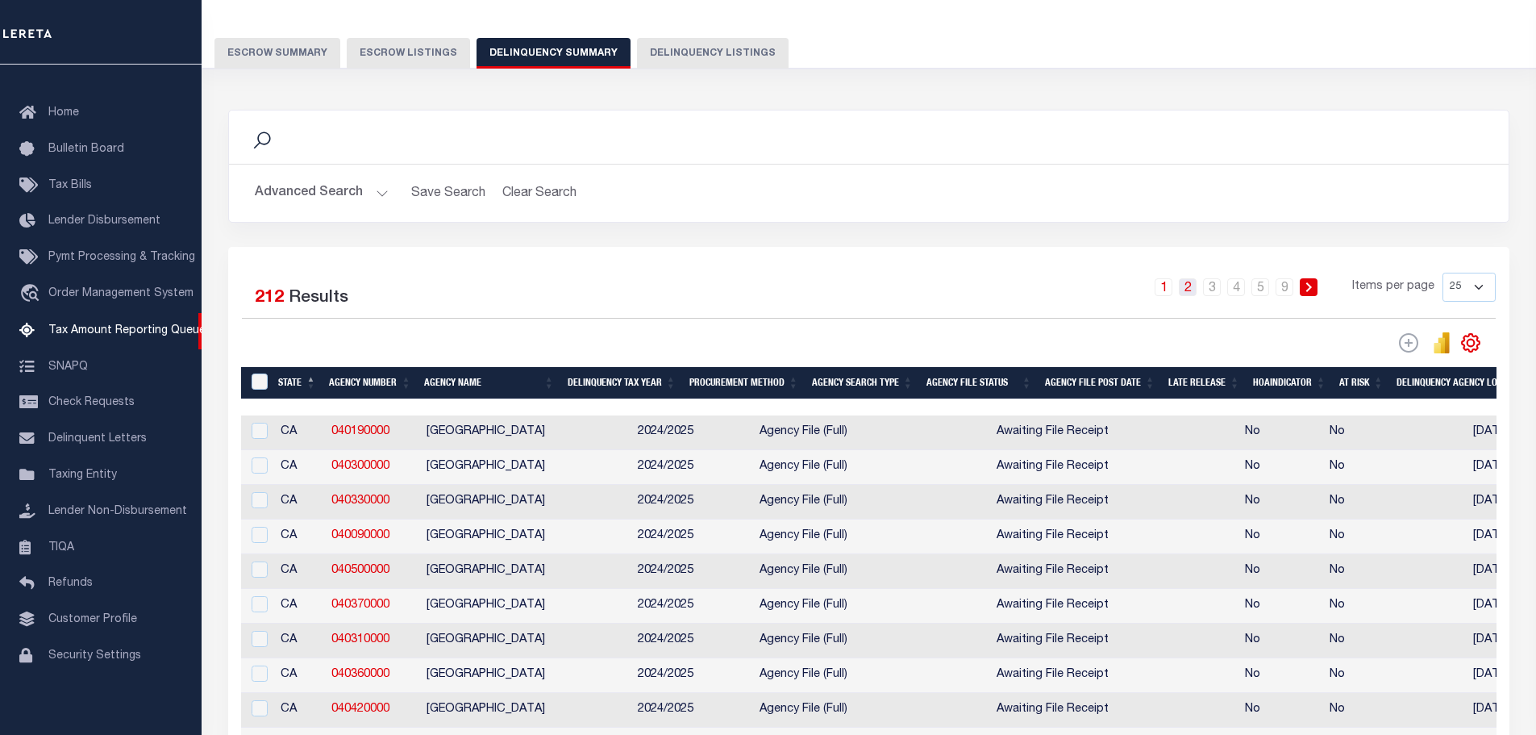
click at [1196, 287] on link "2" at bounding box center [1188, 287] width 18 height 18
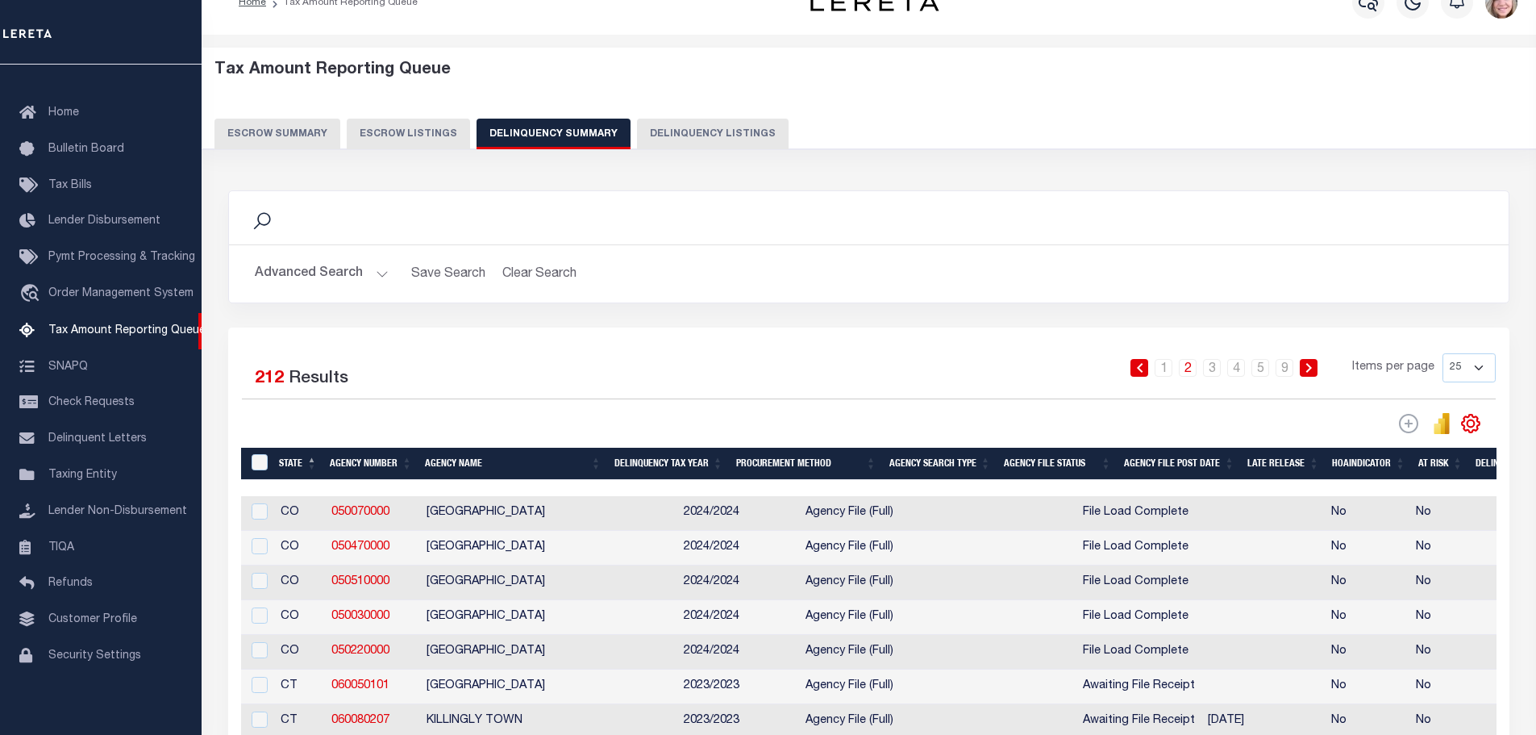
click at [1312, 364] on icon at bounding box center [1309, 368] width 7 height 10
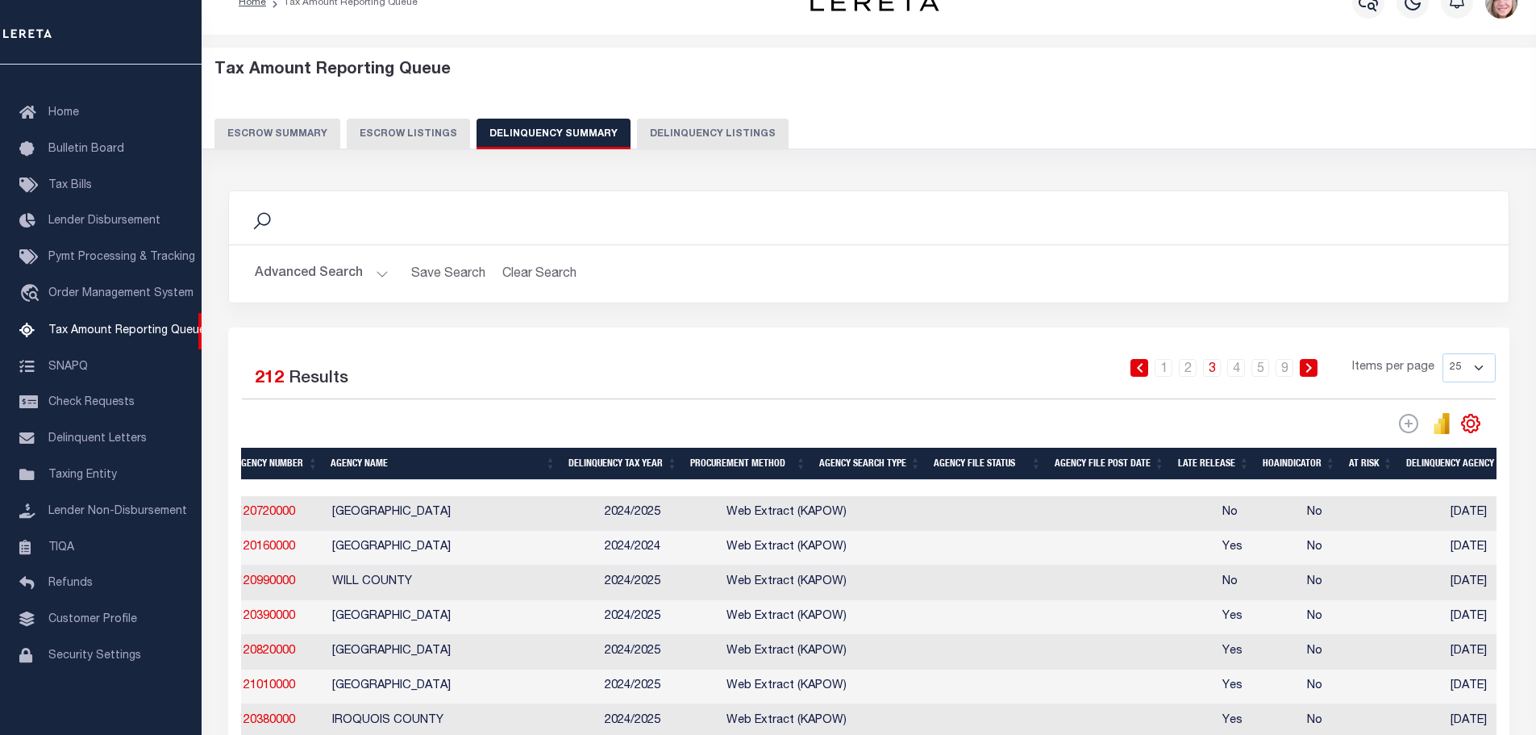
click at [563, 126] on button "Delinquency Summary" at bounding box center [554, 134] width 154 height 31
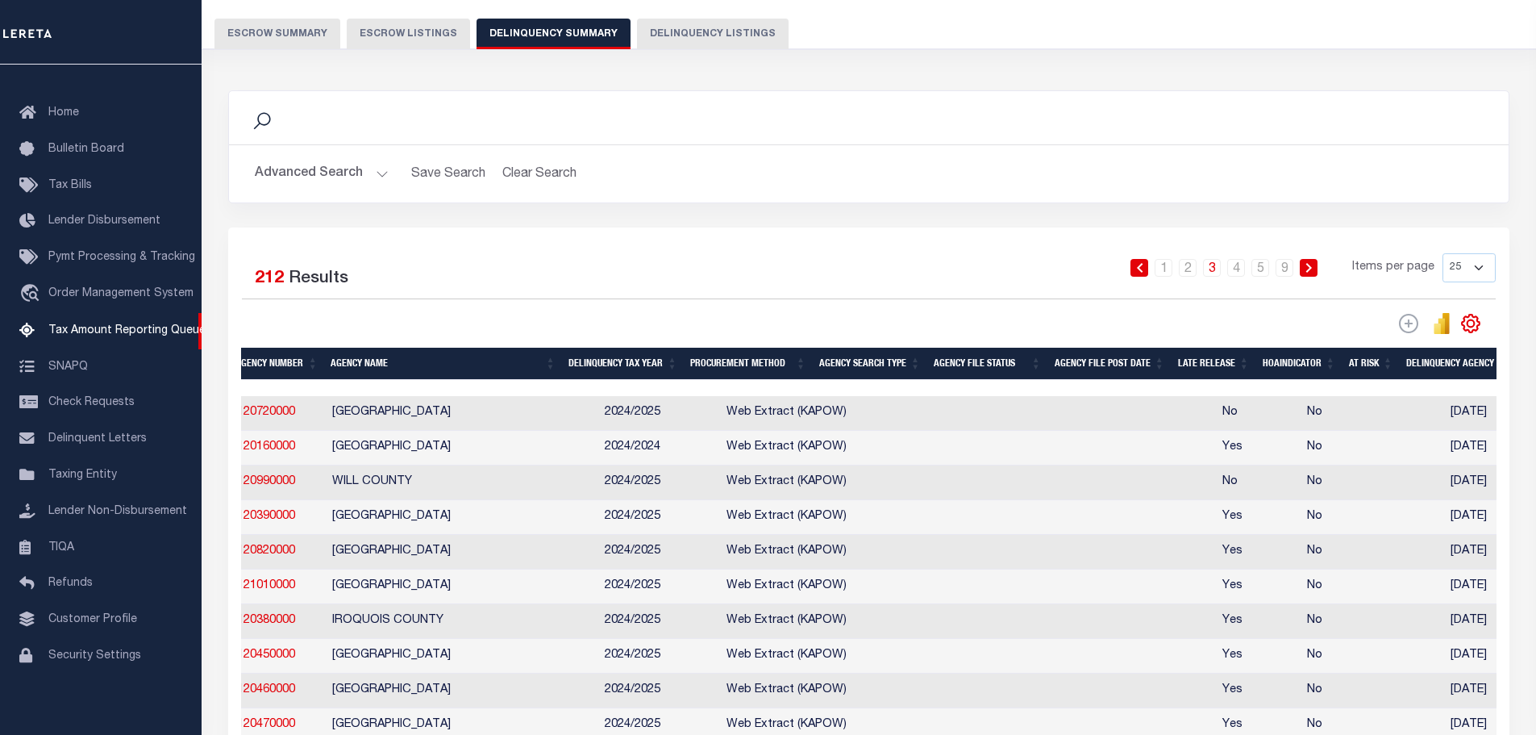
scroll to position [272, 0]
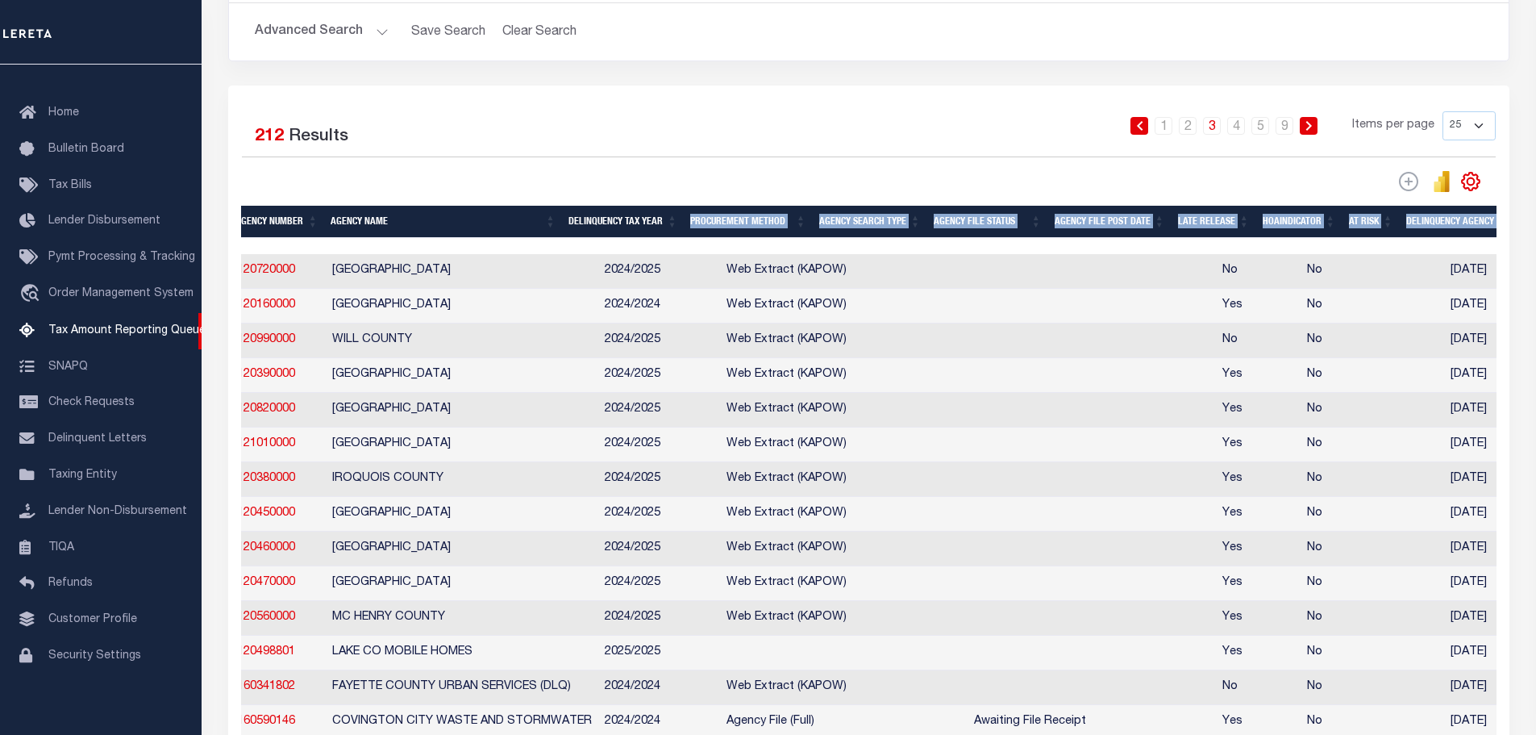
drag, startPoint x: 652, startPoint y: 243, endPoint x: 719, endPoint y: 240, distance: 66.2
click at [719, 240] on div "State Agency Number Agency Name Delinquency Tax Year Procurement Method Agency …" at bounding box center [869, 664] width 1256 height 916
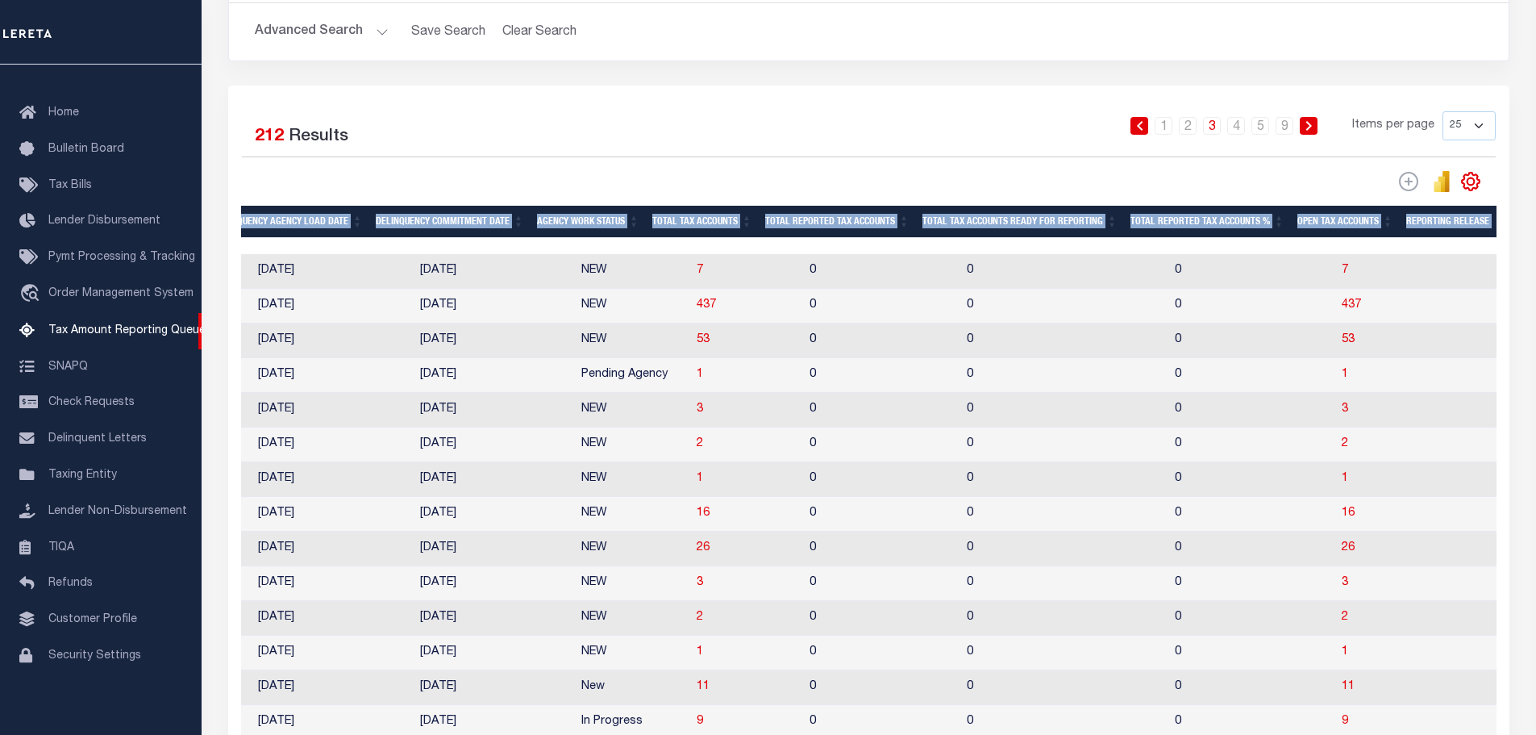
scroll to position [0, 993]
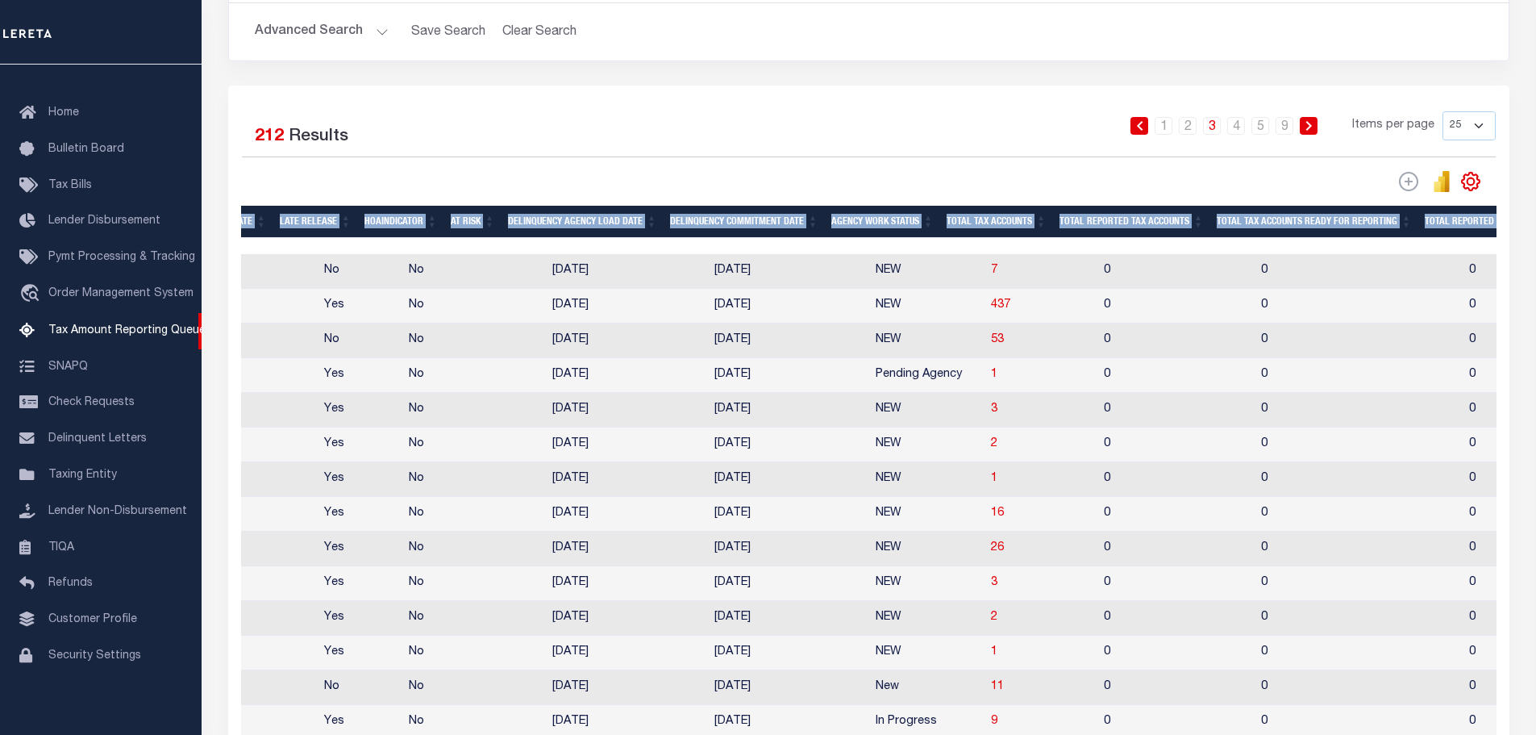
click at [784, 210] on th "Delinquency Commitment Date" at bounding box center [744, 222] width 161 height 33
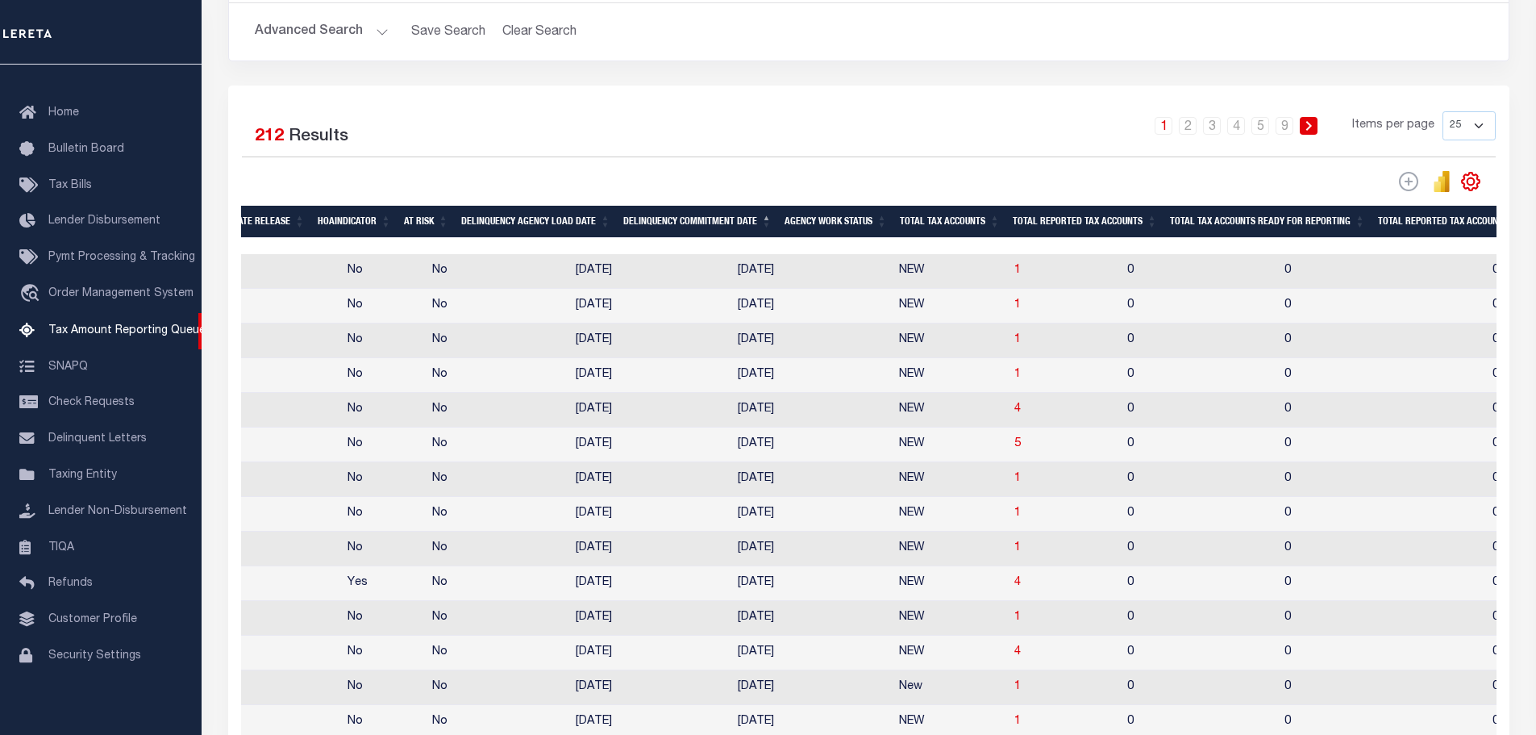
click at [718, 229] on th "Delinquency Commitment Date" at bounding box center [697, 222] width 161 height 33
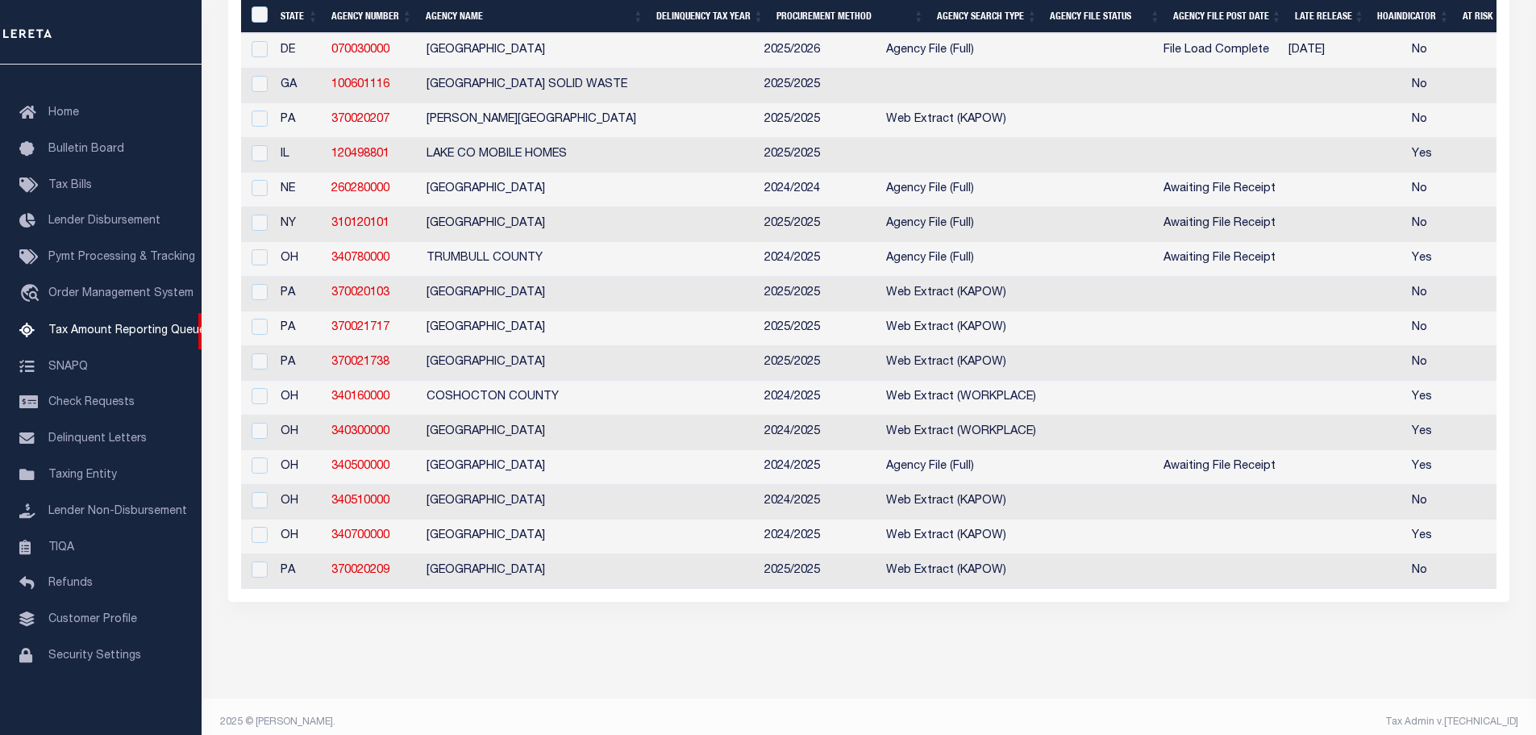
scroll to position [0, 814]
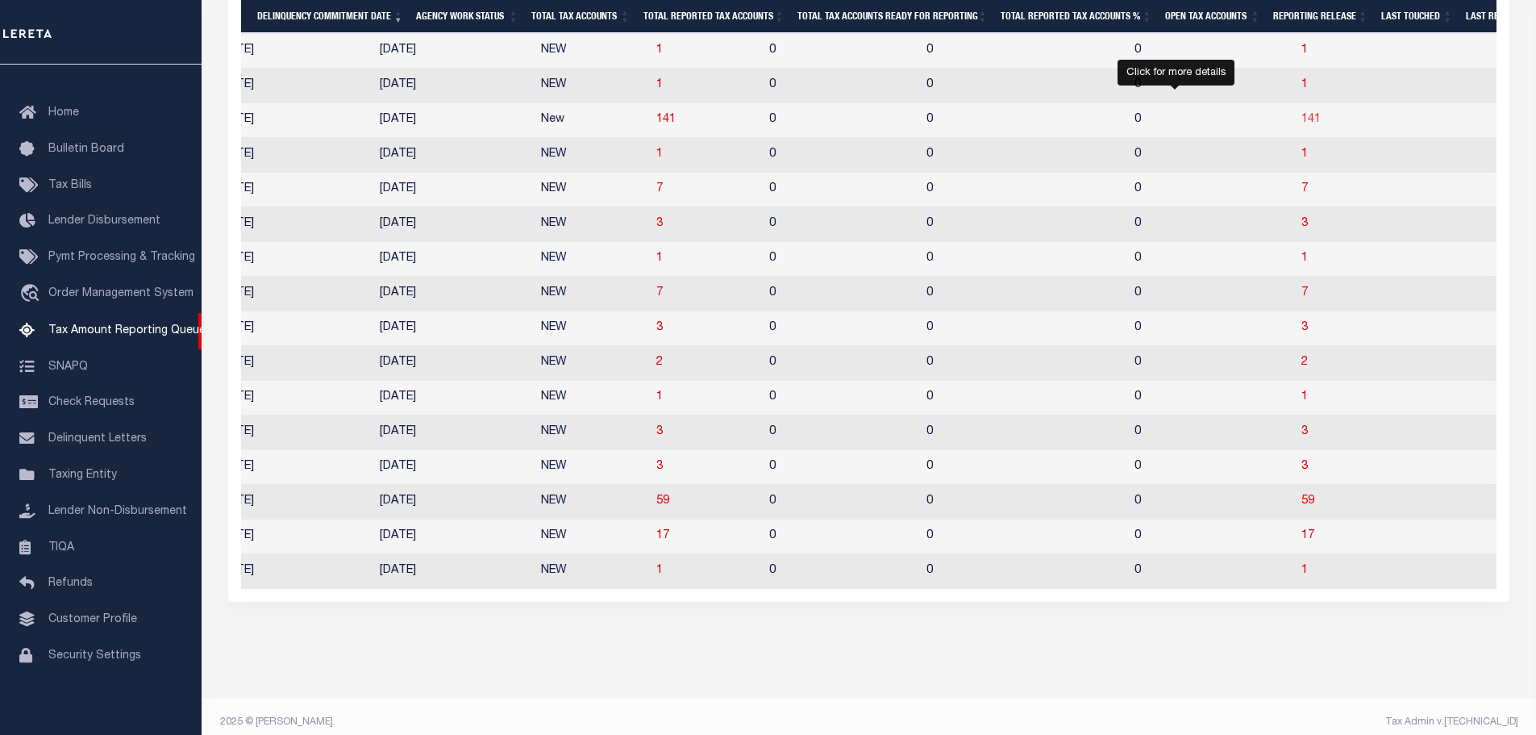
click at [1302, 125] on span "141" at bounding box center [1311, 119] width 19 height 11
select select "100"
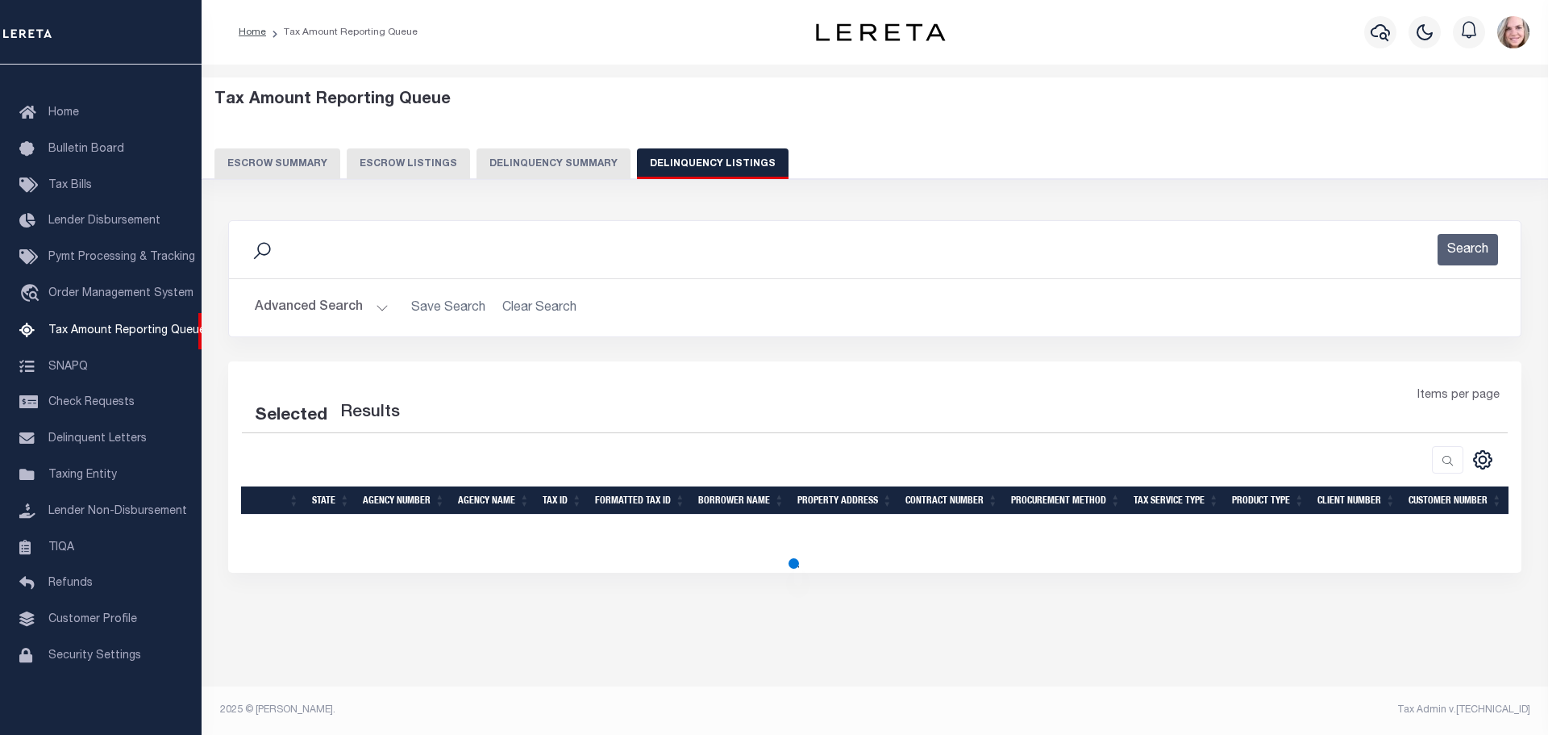
select select "100"
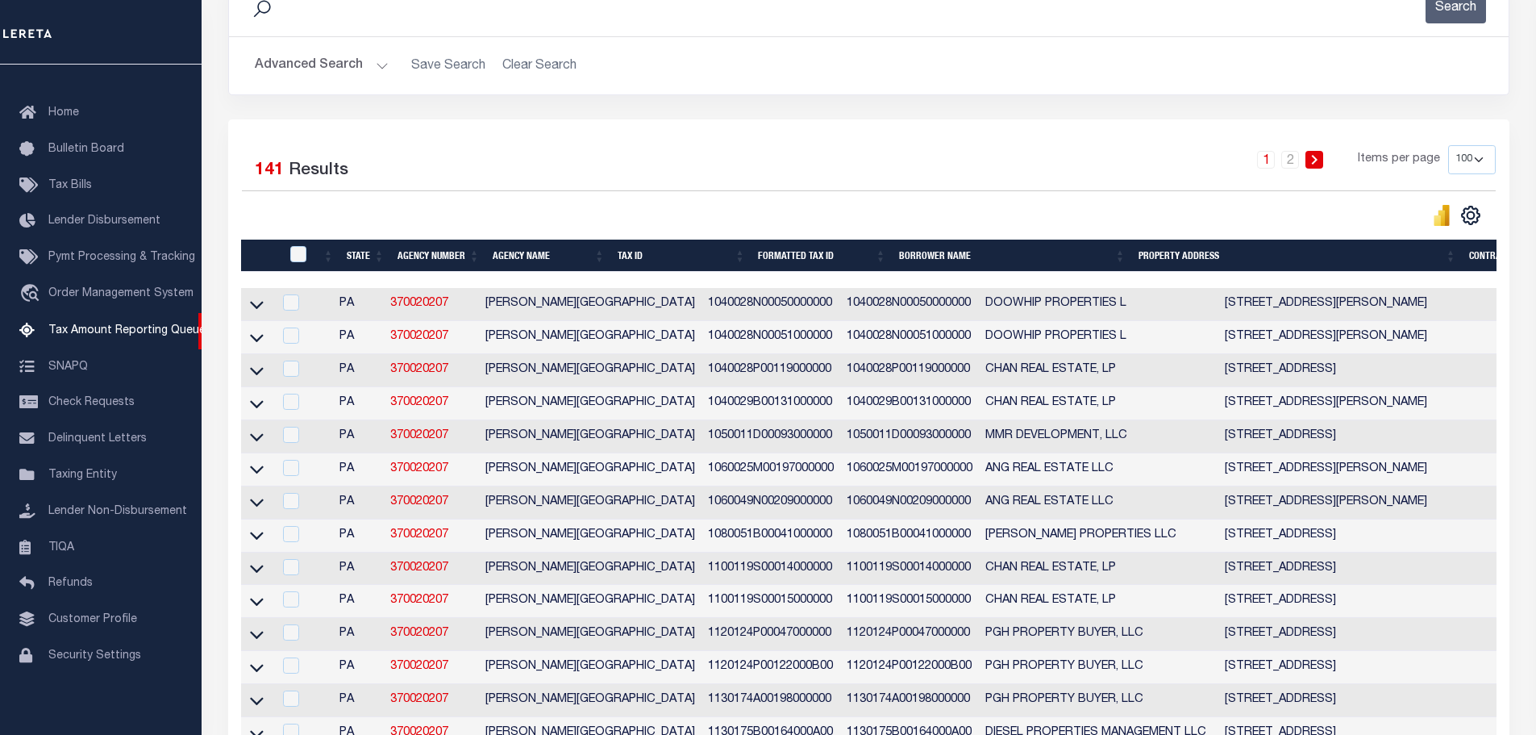
scroll to position [0, 0]
